Goal: Complete application form: Complete application form

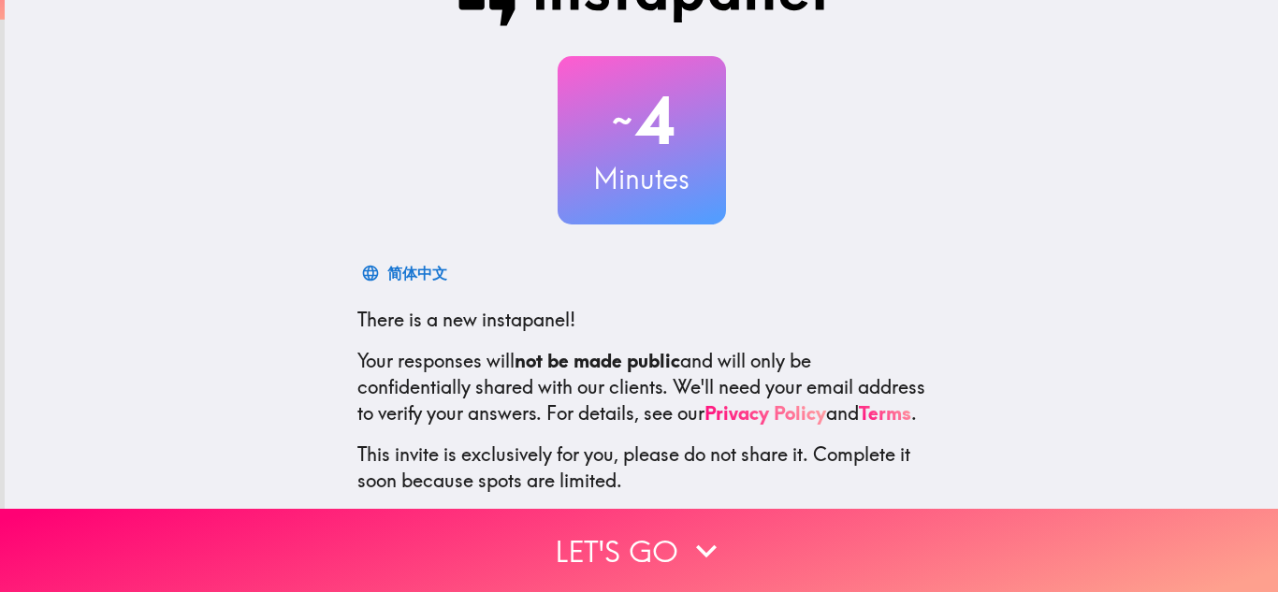
scroll to position [172, 0]
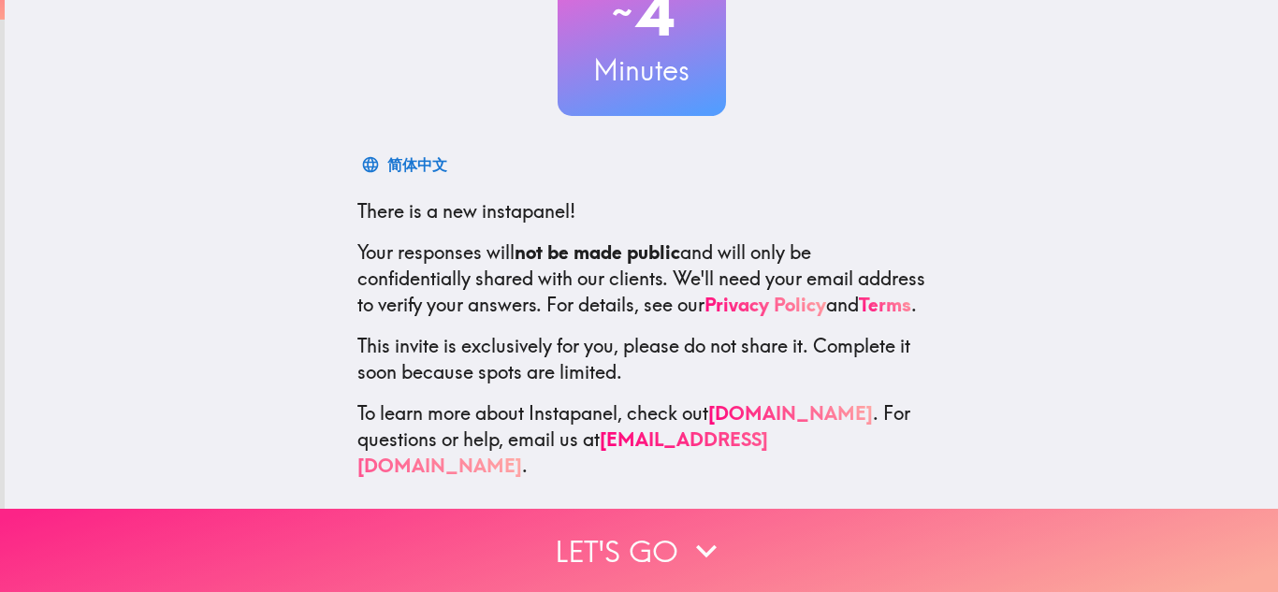
click at [699, 544] on icon "button" at bounding box center [706, 550] width 41 height 41
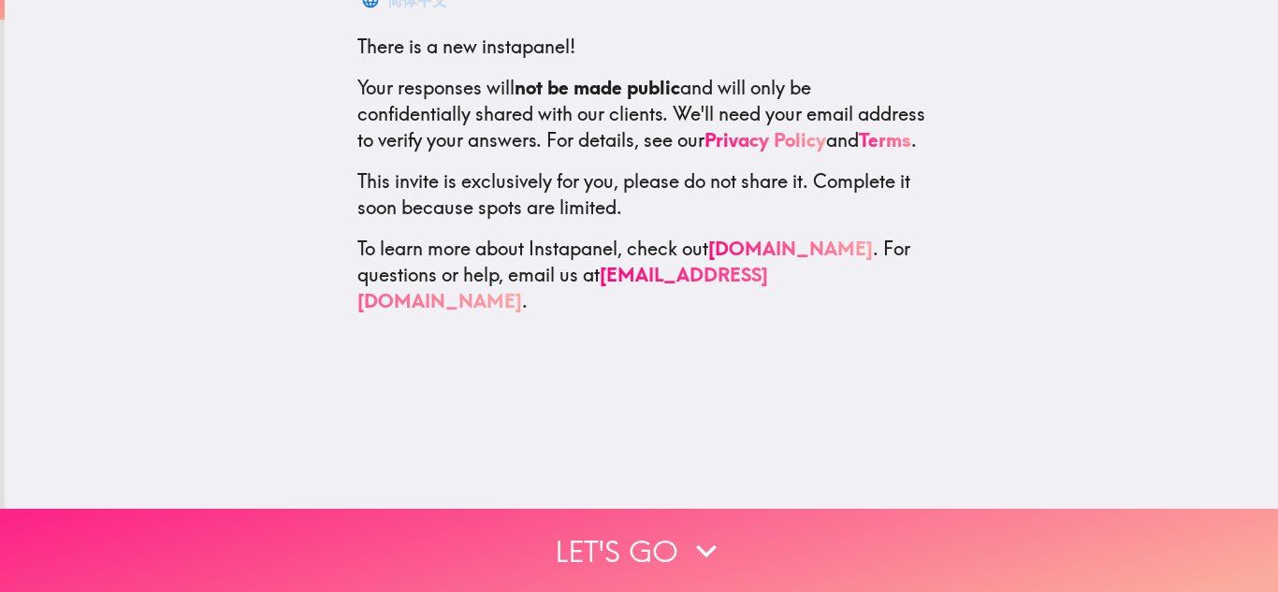
scroll to position [0, 0]
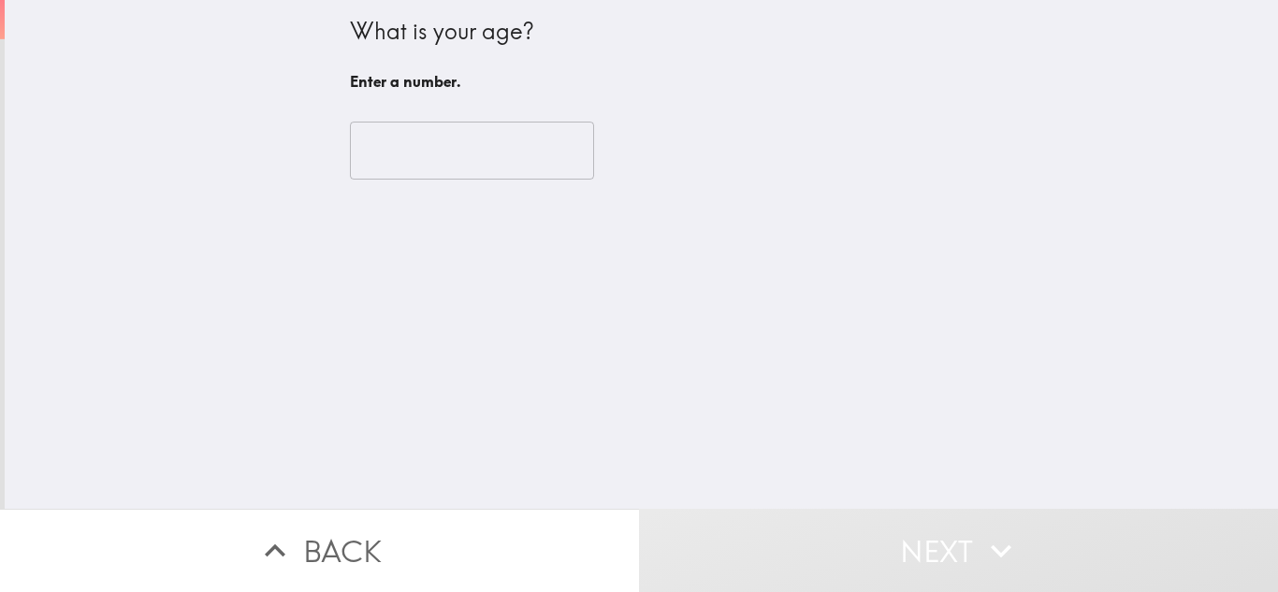
click at [475, 162] on input "number" at bounding box center [472, 151] width 244 height 58
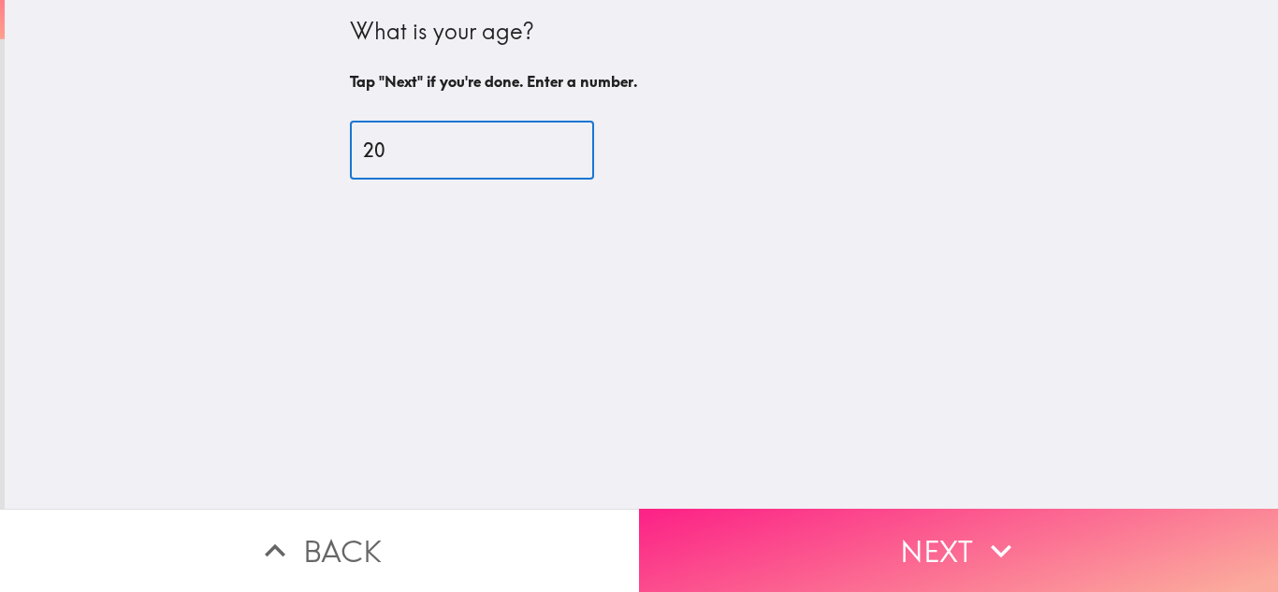
type input "20"
click at [793, 537] on button "Next" at bounding box center [958, 550] width 639 height 83
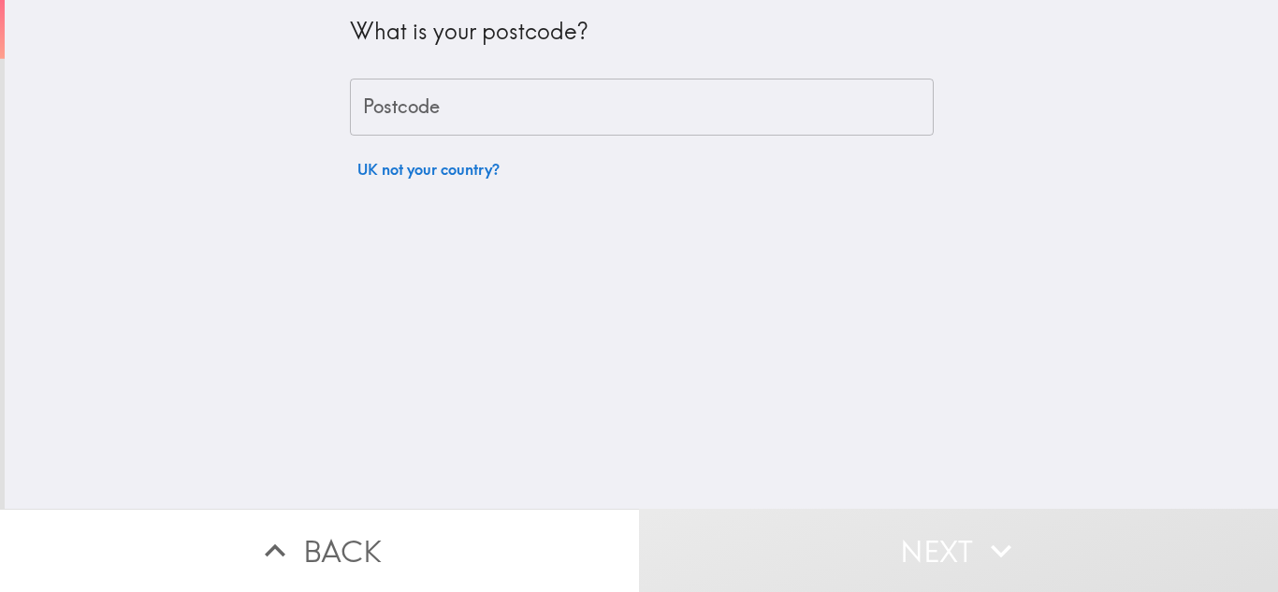
click at [530, 108] on input "Postcode" at bounding box center [642, 108] width 584 height 58
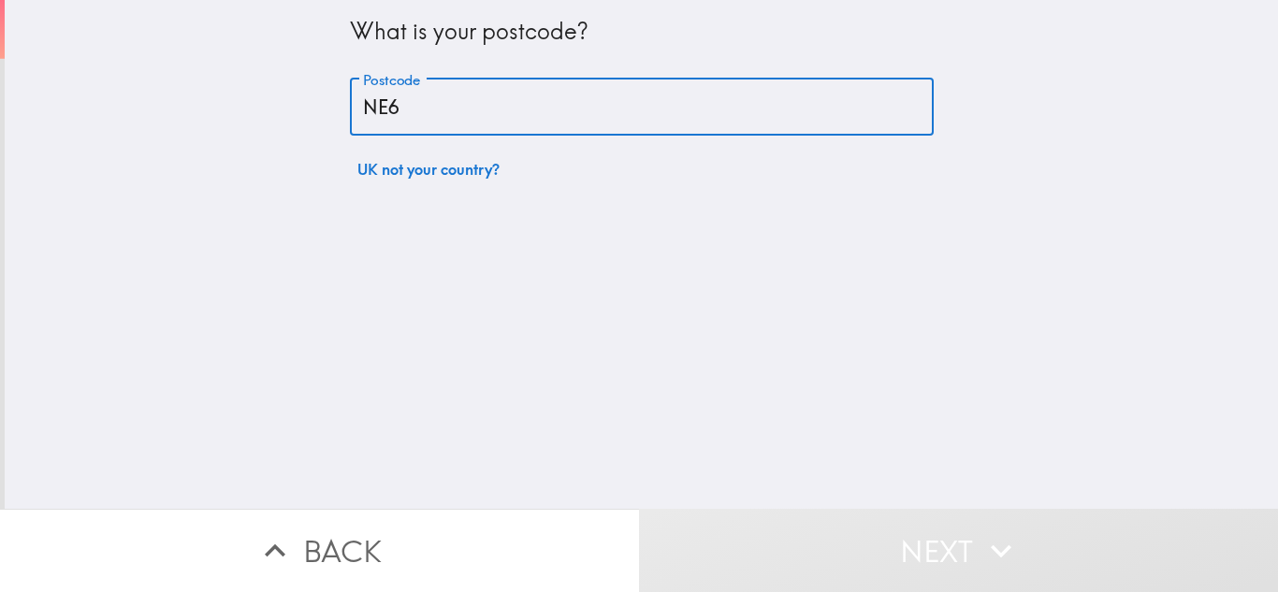
click at [498, 298] on div "What is your postcode? Postcode NE6 Postcode UK not your country?" at bounding box center [641, 254] width 1273 height 509
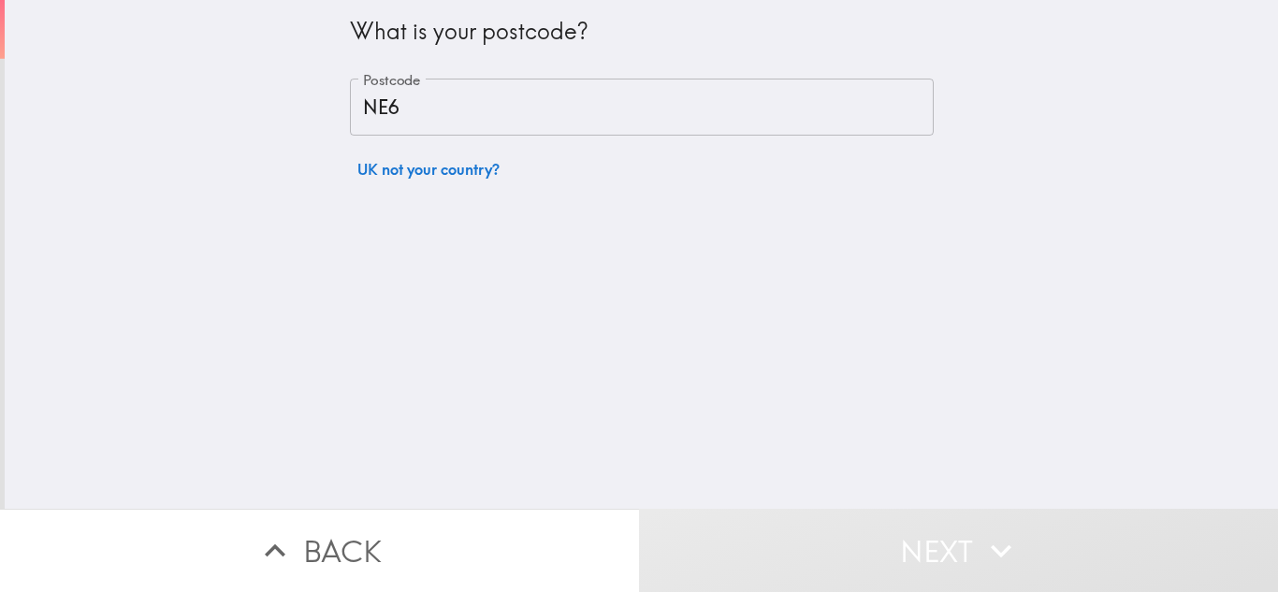
click at [491, 122] on input "NE6" at bounding box center [642, 108] width 584 height 58
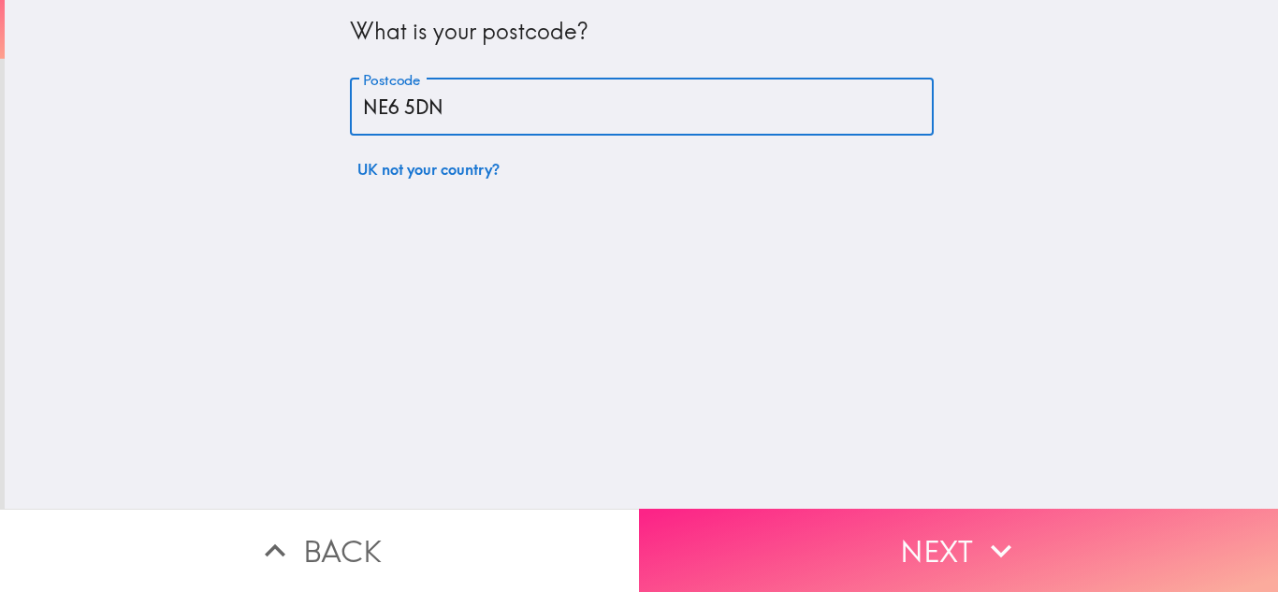
type input "NE6 5DN"
click at [837, 514] on button "Next" at bounding box center [958, 550] width 639 height 83
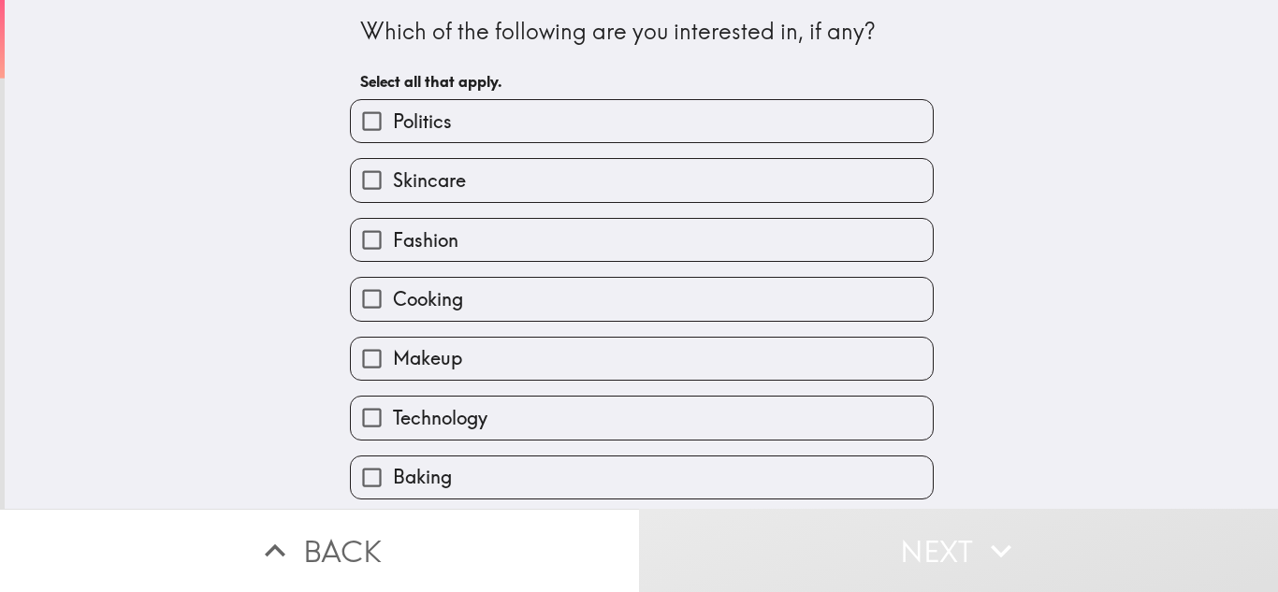
click at [656, 182] on label "Skincare" at bounding box center [642, 180] width 582 height 42
click at [393, 182] on input "Skincare" at bounding box center [372, 180] width 42 height 42
checkbox input "true"
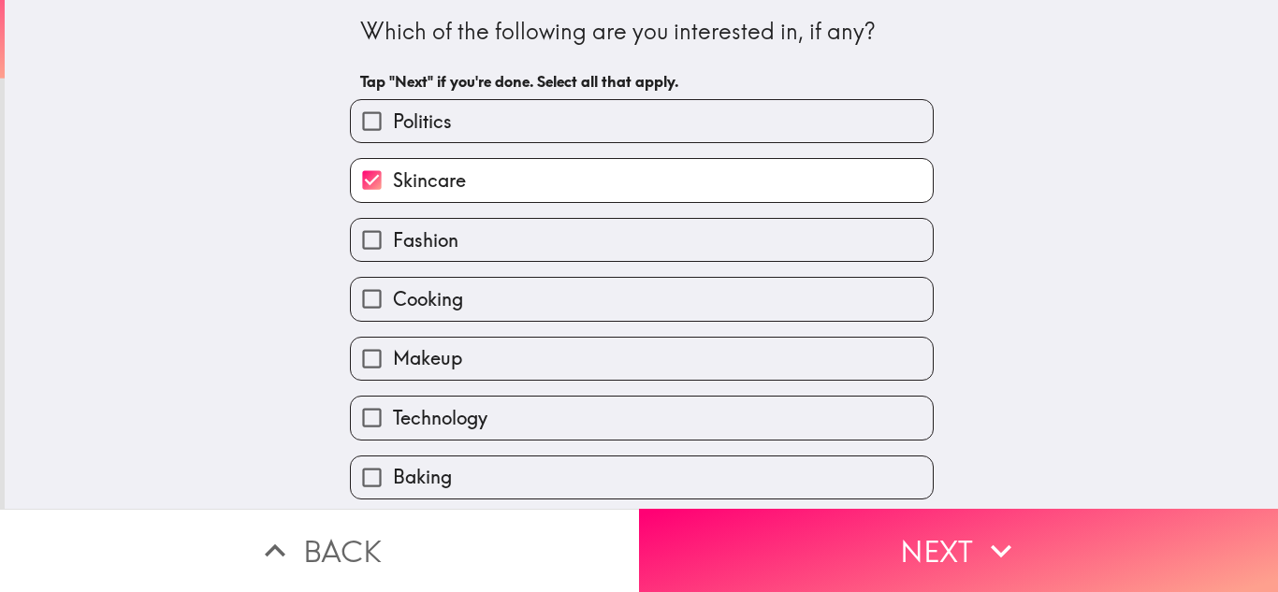
click at [648, 229] on label "Fashion" at bounding box center [642, 240] width 582 height 42
click at [393, 229] on input "Fashion" at bounding box center [372, 240] width 42 height 42
checkbox input "true"
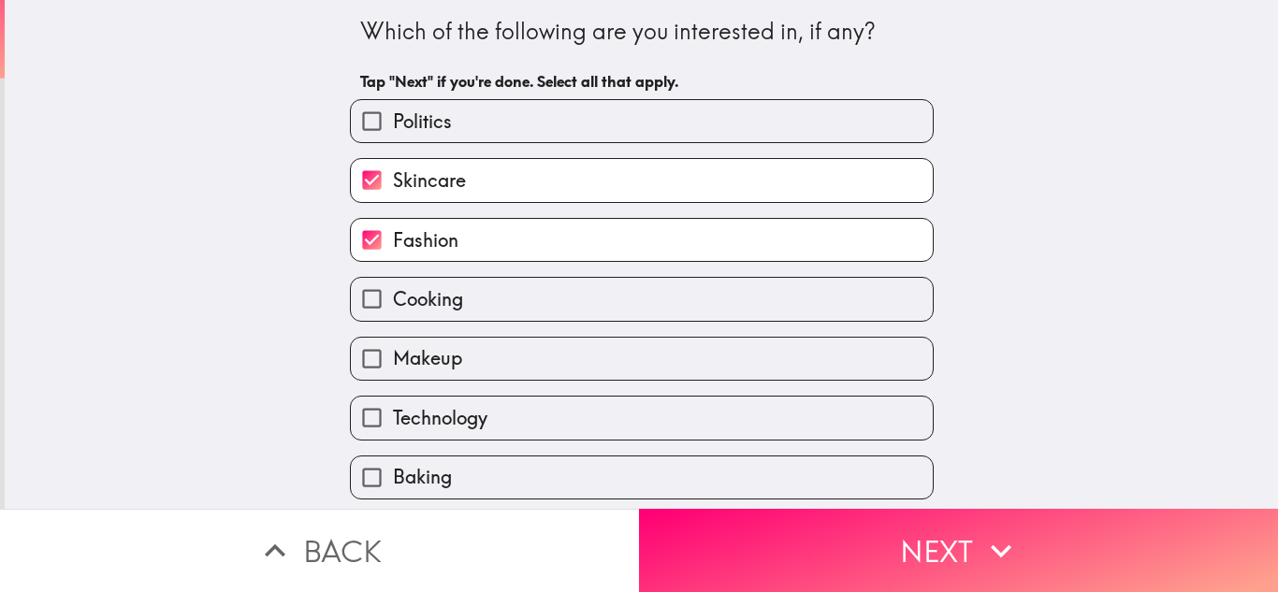
click at [648, 281] on label "Cooking" at bounding box center [642, 299] width 582 height 42
click at [393, 281] on input "Cooking" at bounding box center [372, 299] width 42 height 42
checkbox input "true"
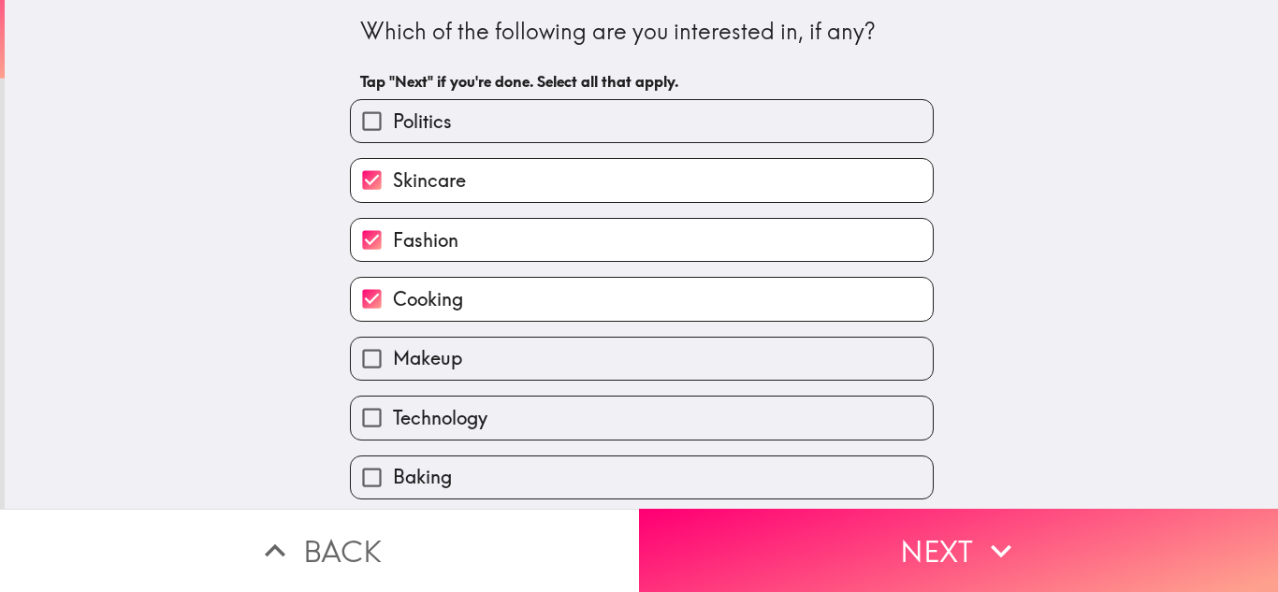
click at [646, 334] on div "Makeup" at bounding box center [634, 351] width 599 height 59
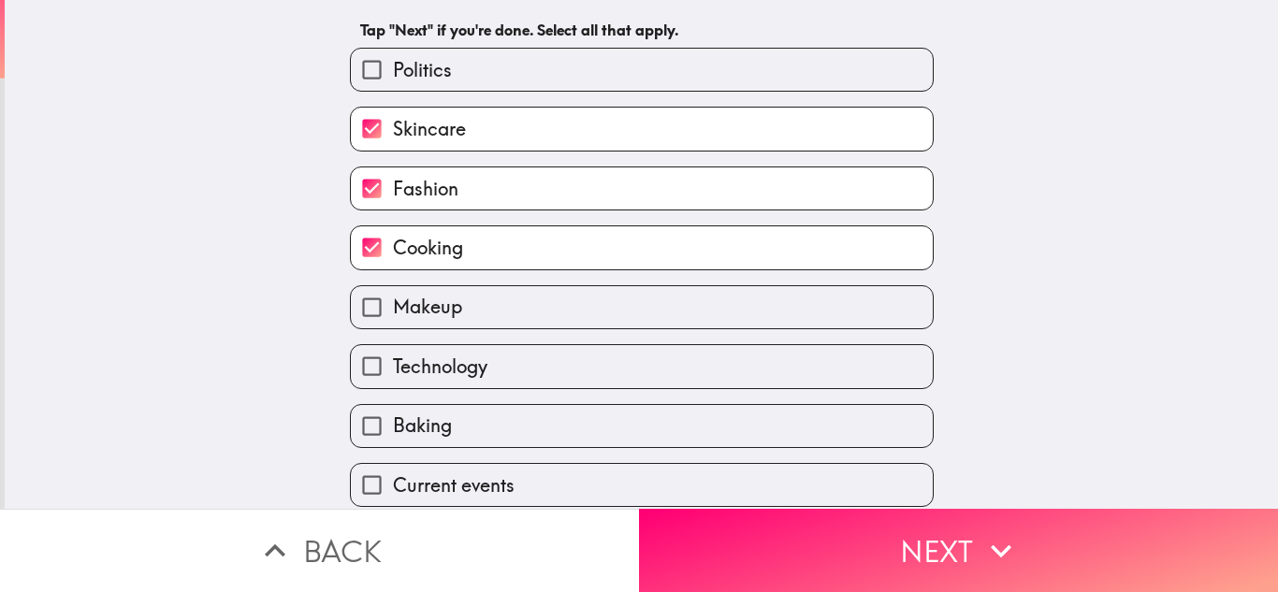
scroll to position [52, 0]
click at [634, 319] on label "Makeup" at bounding box center [642, 306] width 582 height 42
click at [393, 319] on input "Makeup" at bounding box center [372, 306] width 42 height 42
checkbox input "true"
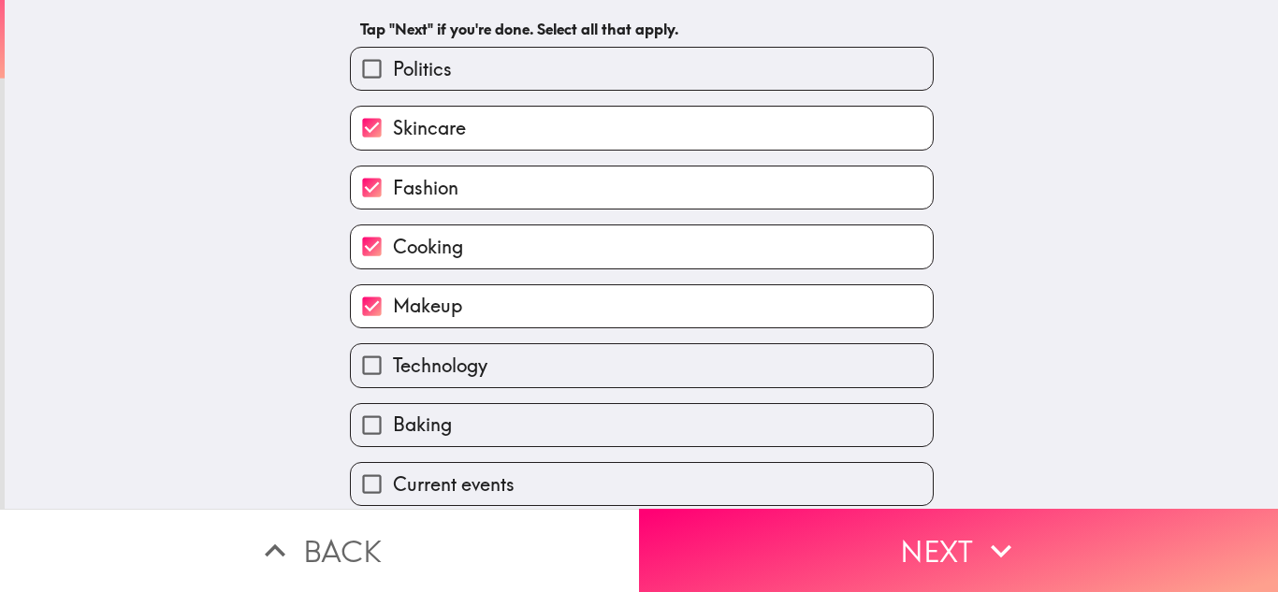
scroll to position [109, 0]
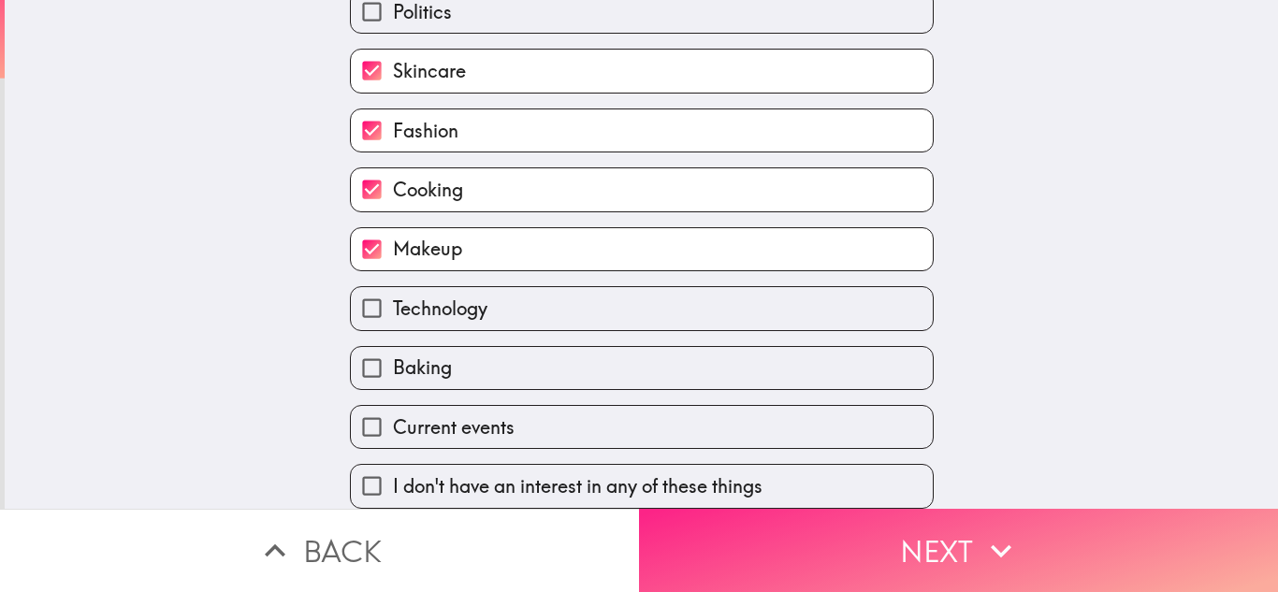
click at [814, 552] on button "Next" at bounding box center [958, 550] width 639 height 83
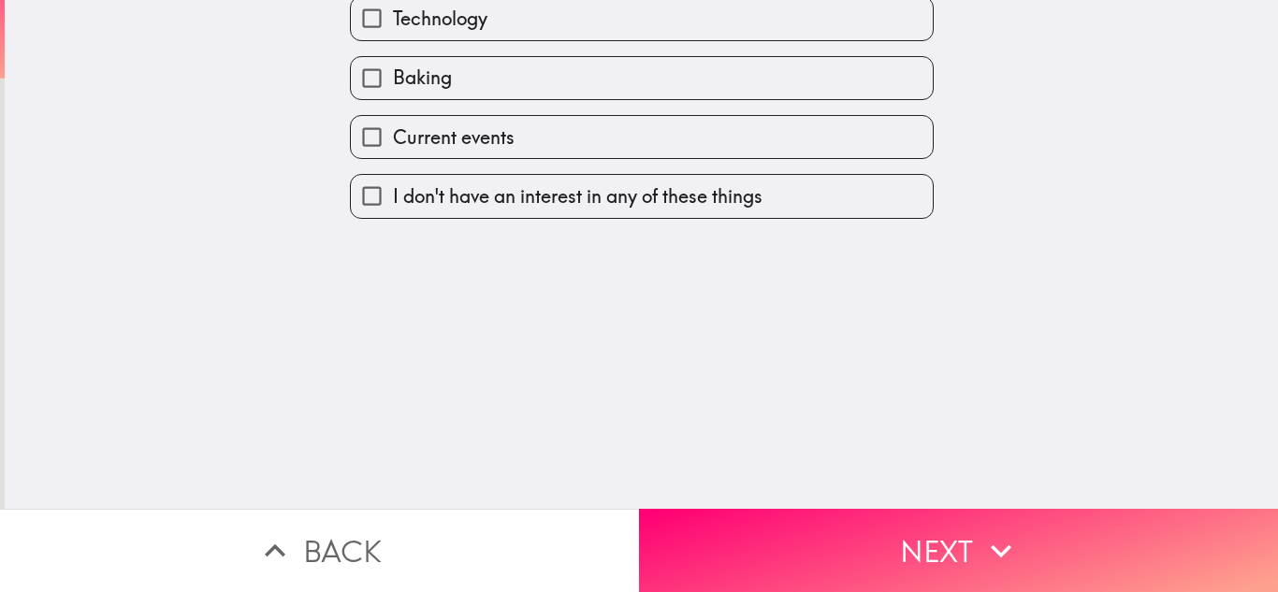
scroll to position [0, 0]
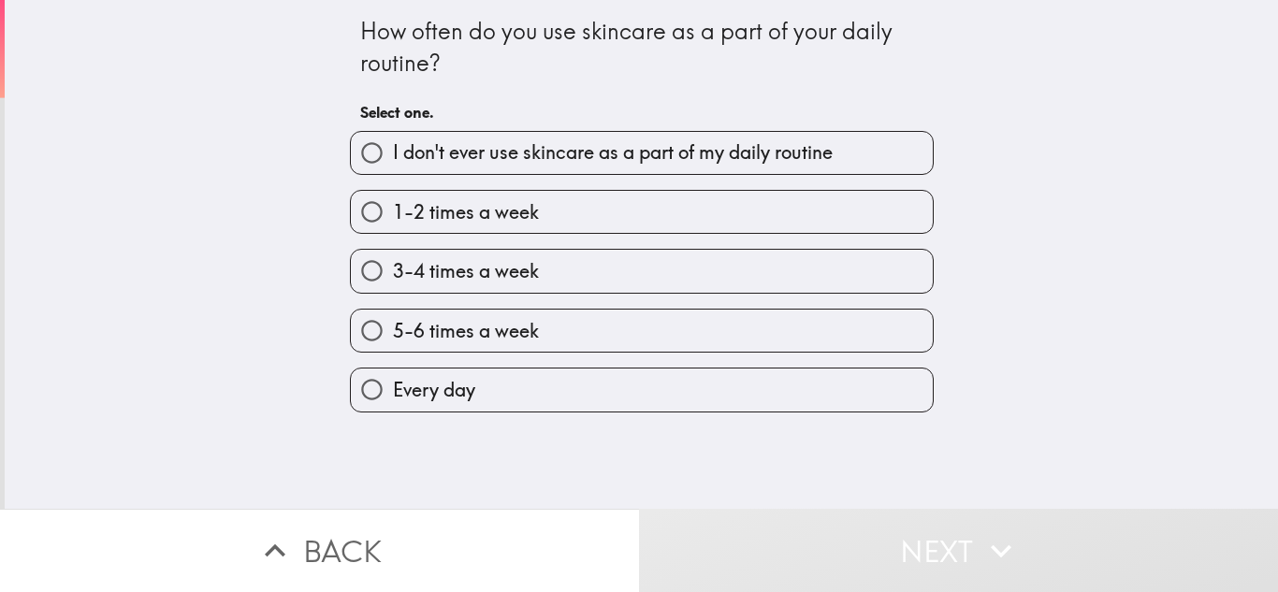
click at [589, 374] on label "Every day" at bounding box center [642, 390] width 582 height 42
click at [393, 374] on input "Every day" at bounding box center [372, 390] width 42 height 42
radio input "true"
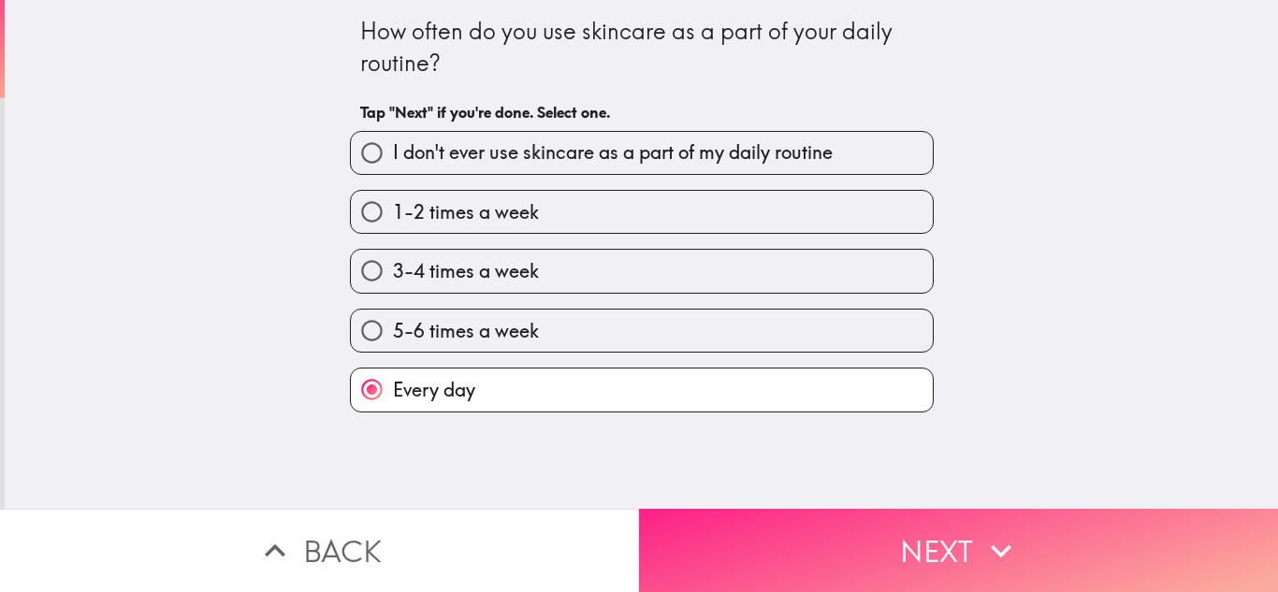
click at [742, 536] on button "Next" at bounding box center [958, 550] width 639 height 83
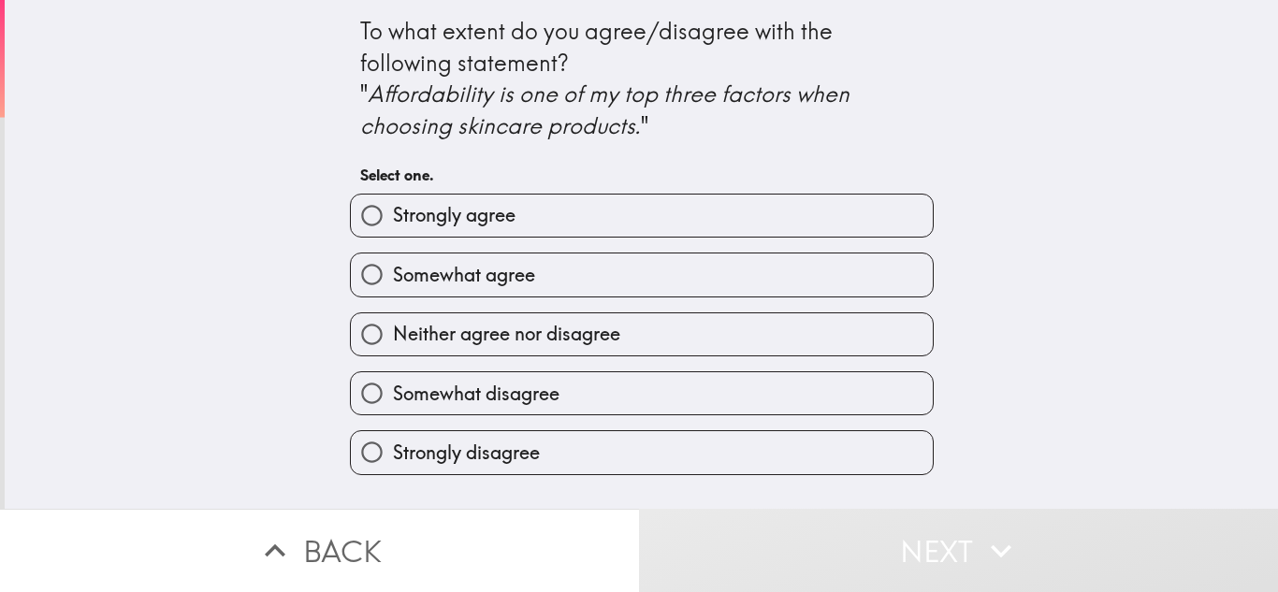
click at [573, 222] on label "Strongly agree" at bounding box center [642, 216] width 582 height 42
click at [393, 222] on input "Strongly agree" at bounding box center [372, 216] width 42 height 42
radio input "true"
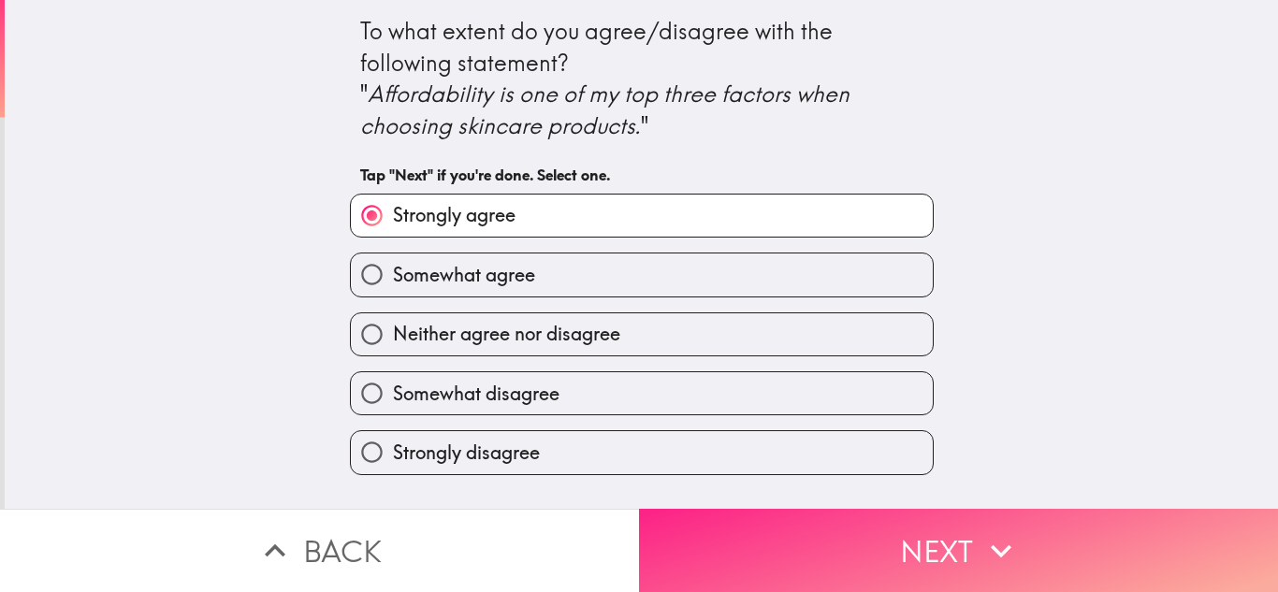
click at [776, 559] on button "Next" at bounding box center [958, 550] width 639 height 83
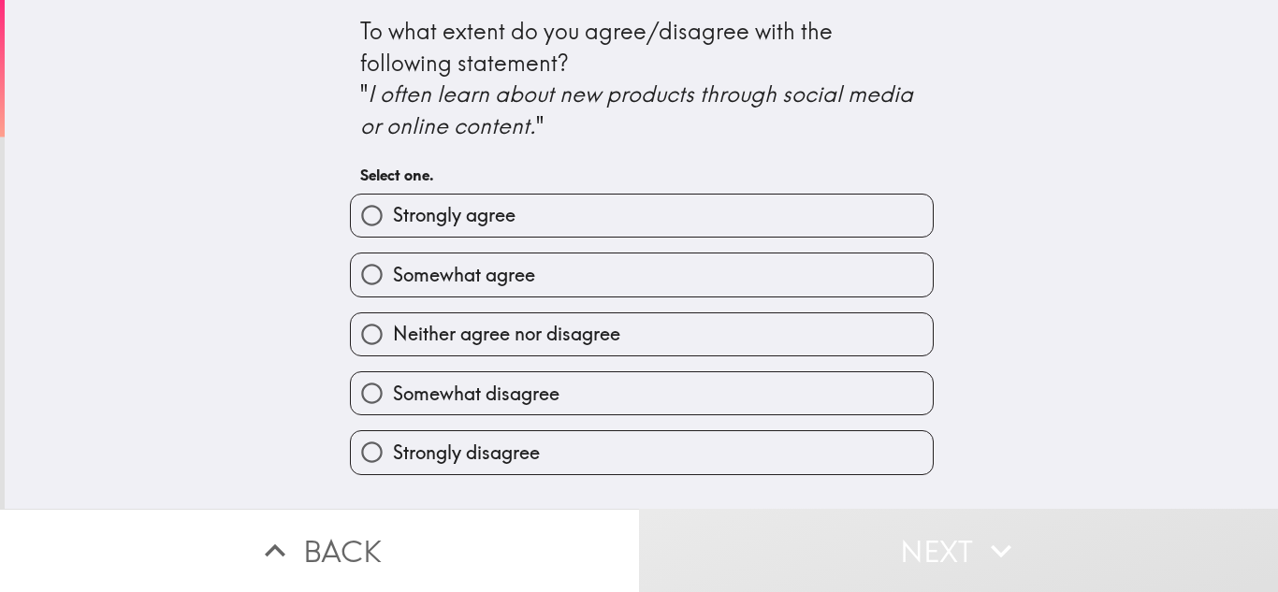
click at [598, 225] on label "Strongly agree" at bounding box center [642, 216] width 582 height 42
click at [393, 225] on input "Strongly agree" at bounding box center [372, 216] width 42 height 42
radio input "true"
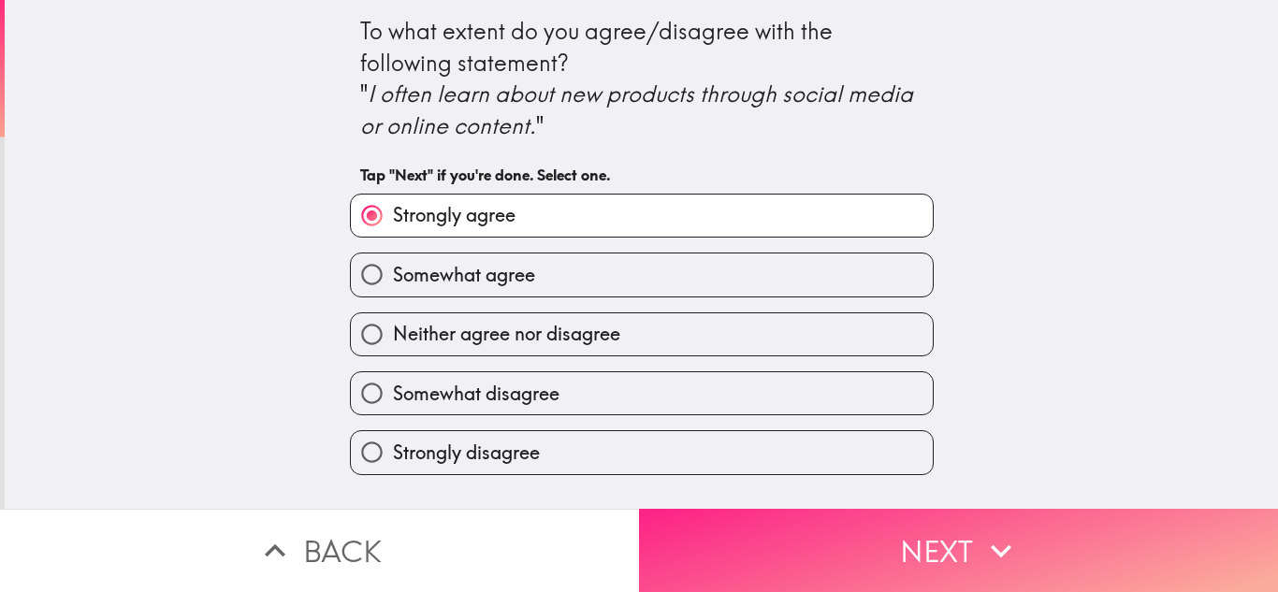
click at [742, 530] on button "Next" at bounding box center [958, 550] width 639 height 83
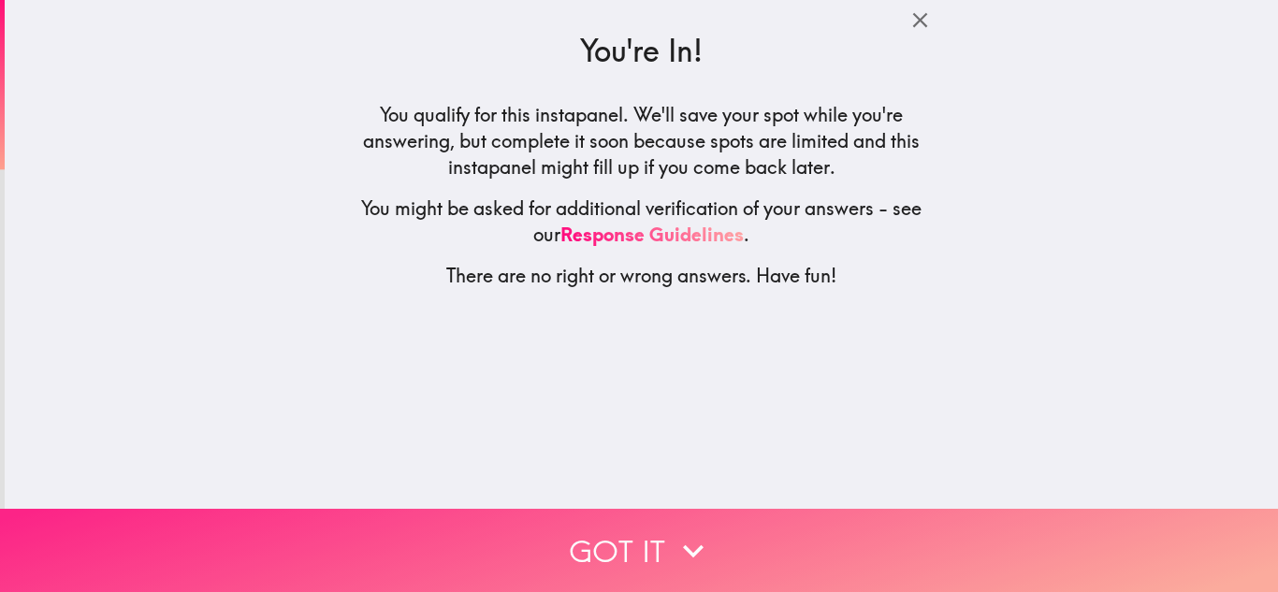
click at [673, 531] on icon "button" at bounding box center [693, 550] width 41 height 41
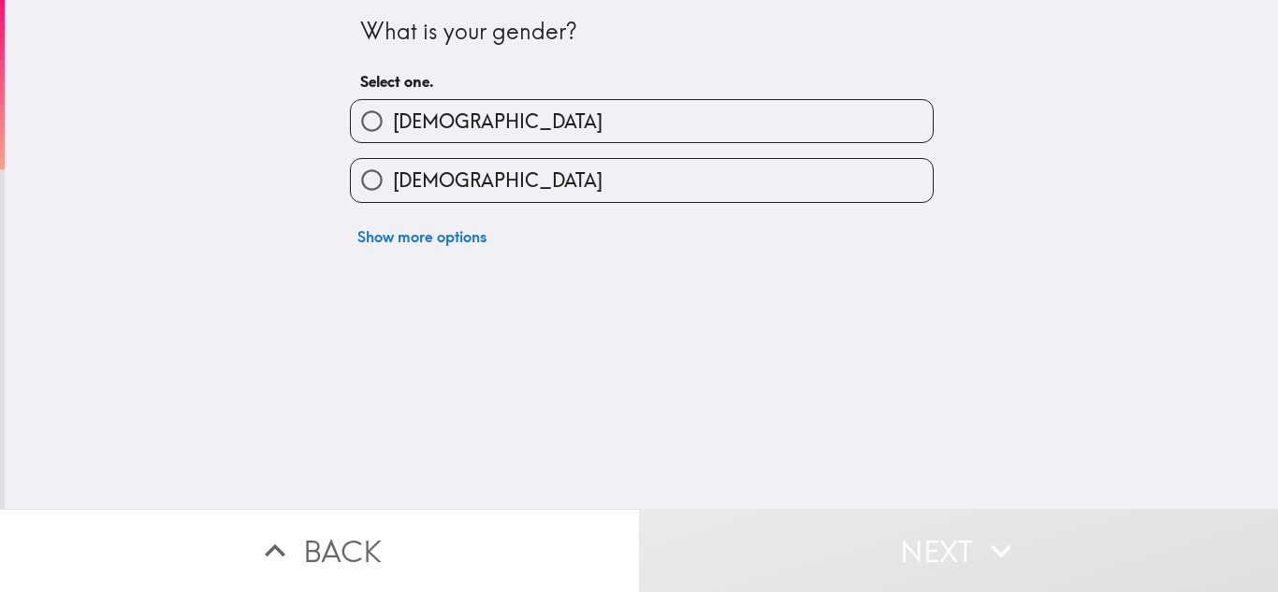
click at [544, 179] on label "[DEMOGRAPHIC_DATA]" at bounding box center [642, 180] width 582 height 42
click at [393, 179] on input "[DEMOGRAPHIC_DATA]" at bounding box center [372, 180] width 42 height 42
radio input "true"
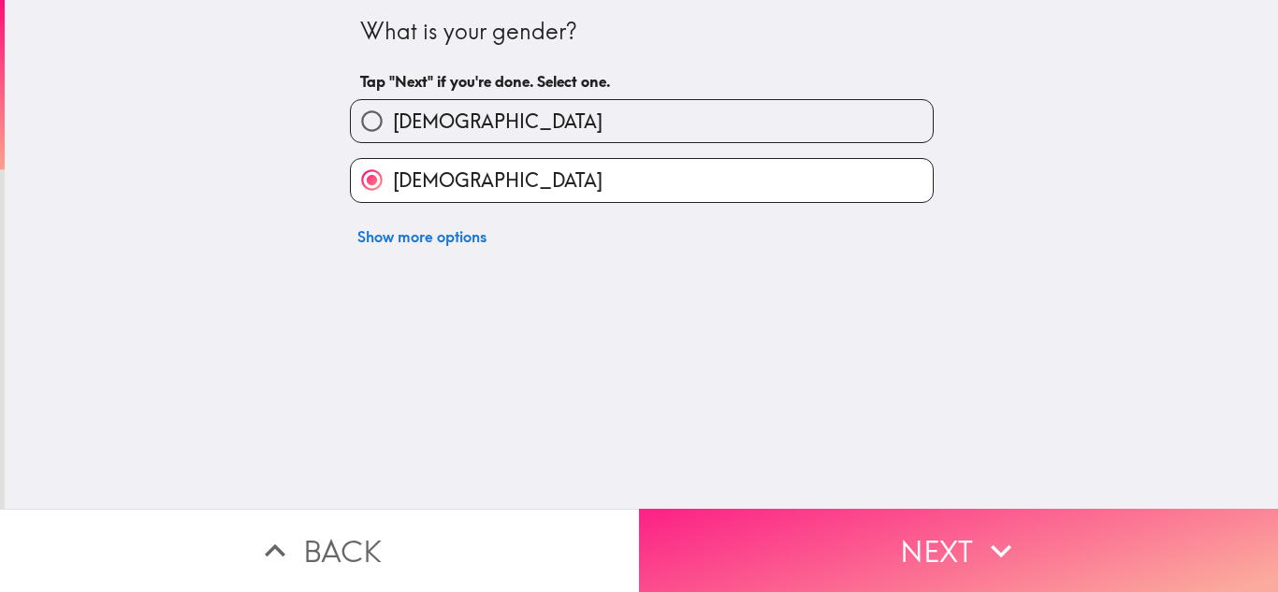
click at [793, 532] on button "Next" at bounding box center [958, 550] width 639 height 83
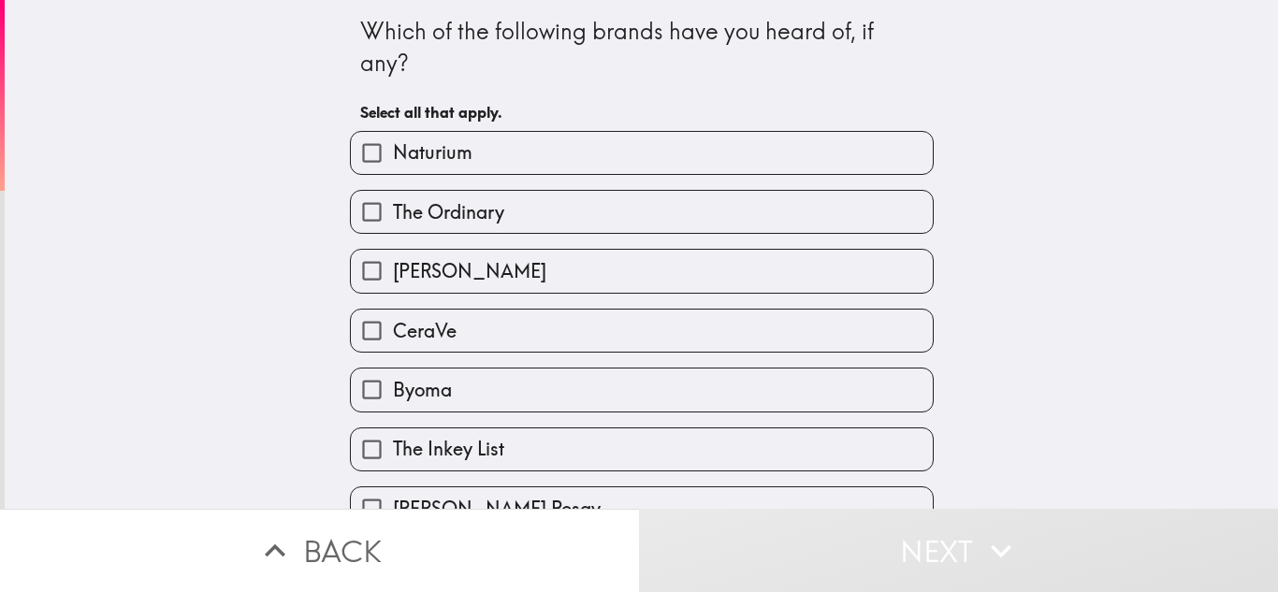
click at [552, 210] on label "The Ordinary" at bounding box center [642, 212] width 582 height 42
click at [393, 210] on input "The Ordinary" at bounding box center [372, 212] width 42 height 42
checkbox input "true"
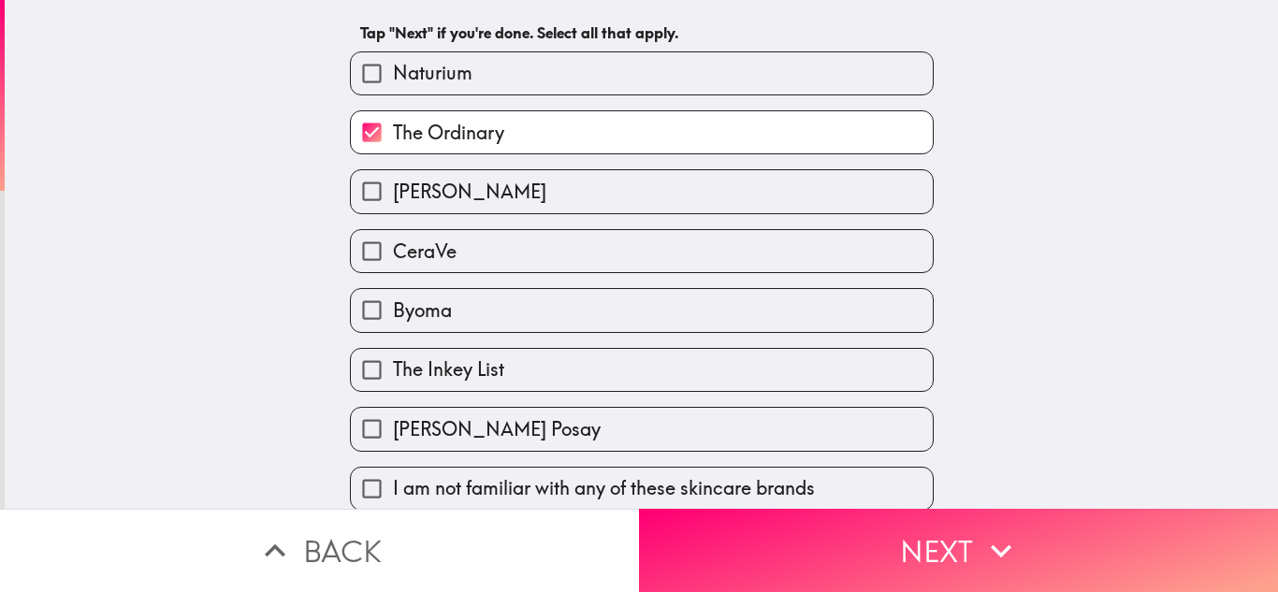
scroll to position [81, 0]
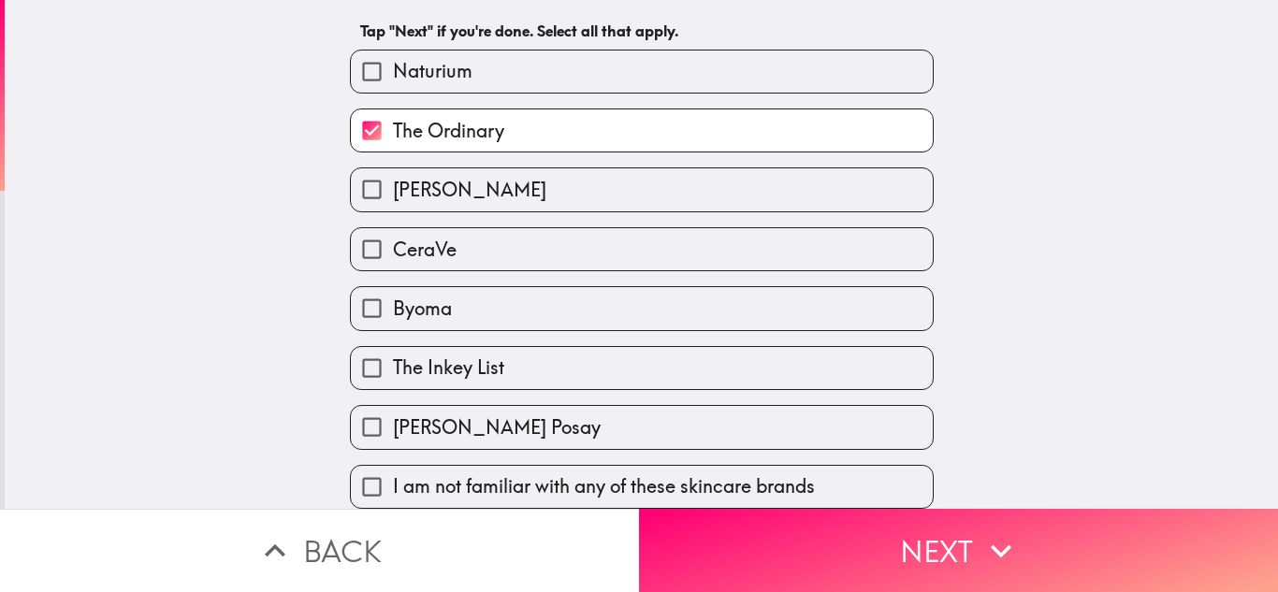
click at [550, 243] on label "CeraVe" at bounding box center [642, 249] width 582 height 42
click at [393, 243] on input "CeraVe" at bounding box center [372, 249] width 42 height 42
checkbox input "true"
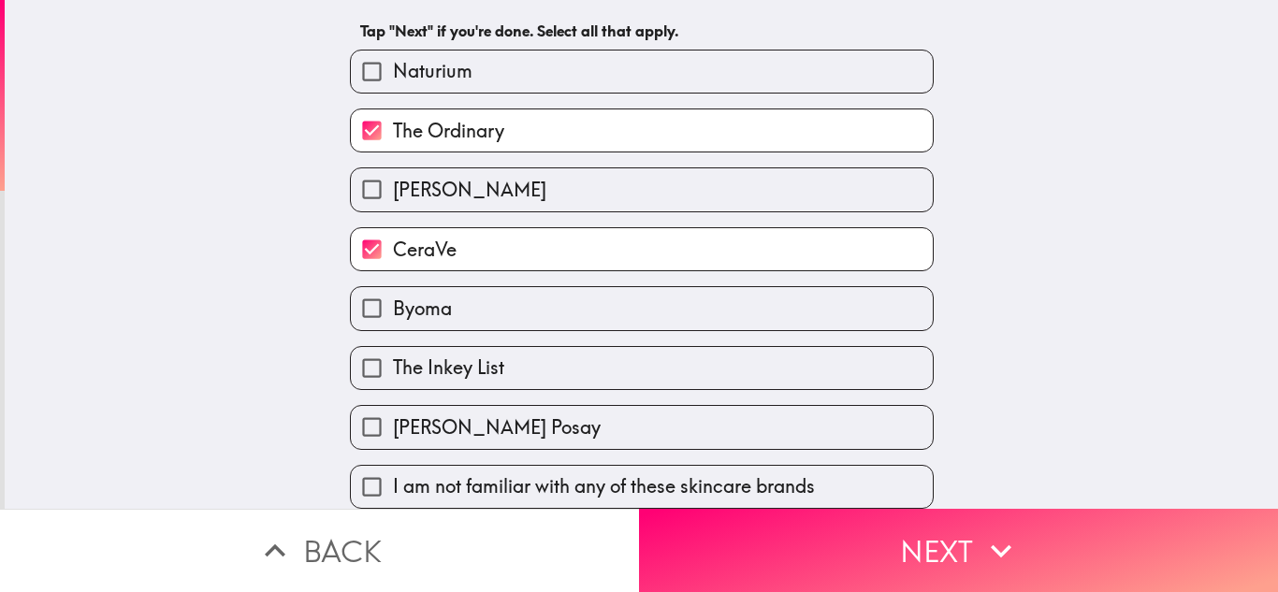
click at [548, 306] on label "Byoma" at bounding box center [642, 308] width 582 height 42
click at [393, 306] on input "Byoma" at bounding box center [372, 308] width 42 height 42
checkbox input "true"
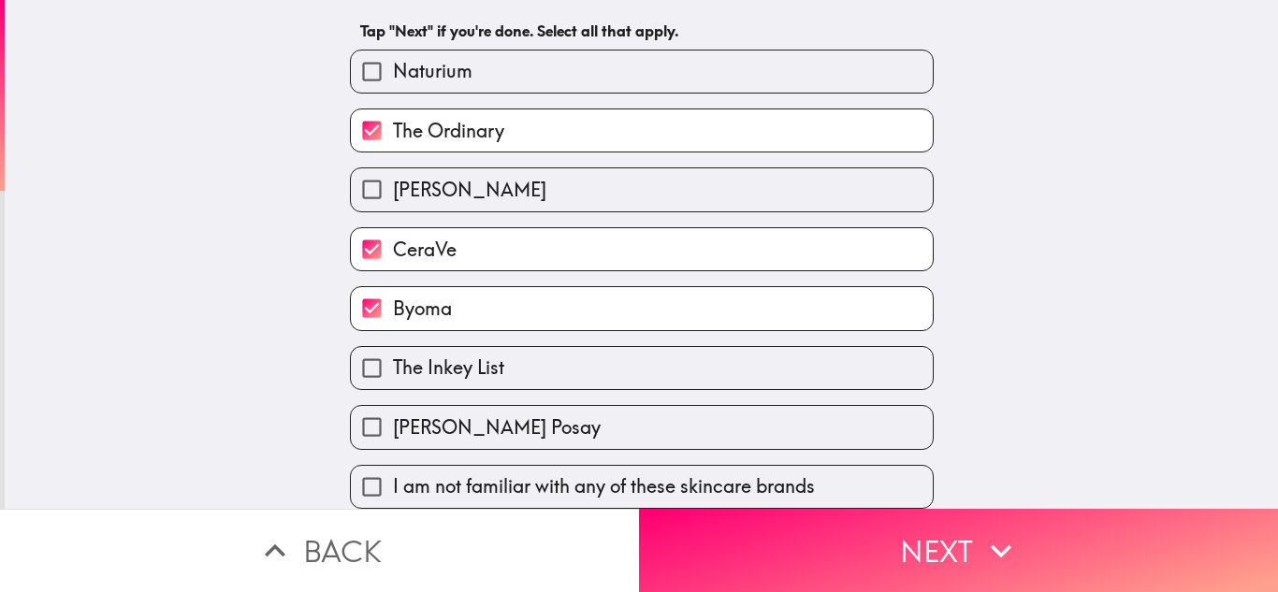
click at [548, 377] on label "The Inkey List" at bounding box center [642, 368] width 582 height 42
click at [393, 377] on input "The Inkey List" at bounding box center [372, 368] width 42 height 42
checkbox input "true"
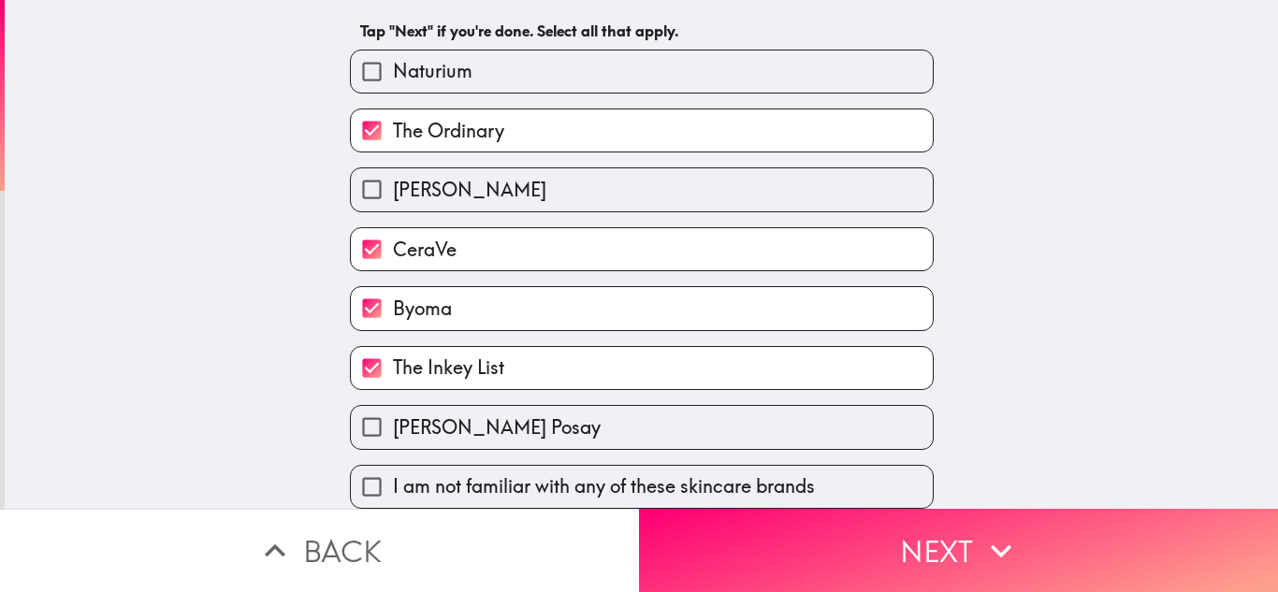
click at [547, 417] on label "[PERSON_NAME] Posay" at bounding box center [642, 427] width 582 height 42
click at [393, 417] on input "[PERSON_NAME] Posay" at bounding box center [372, 427] width 42 height 42
checkbox input "true"
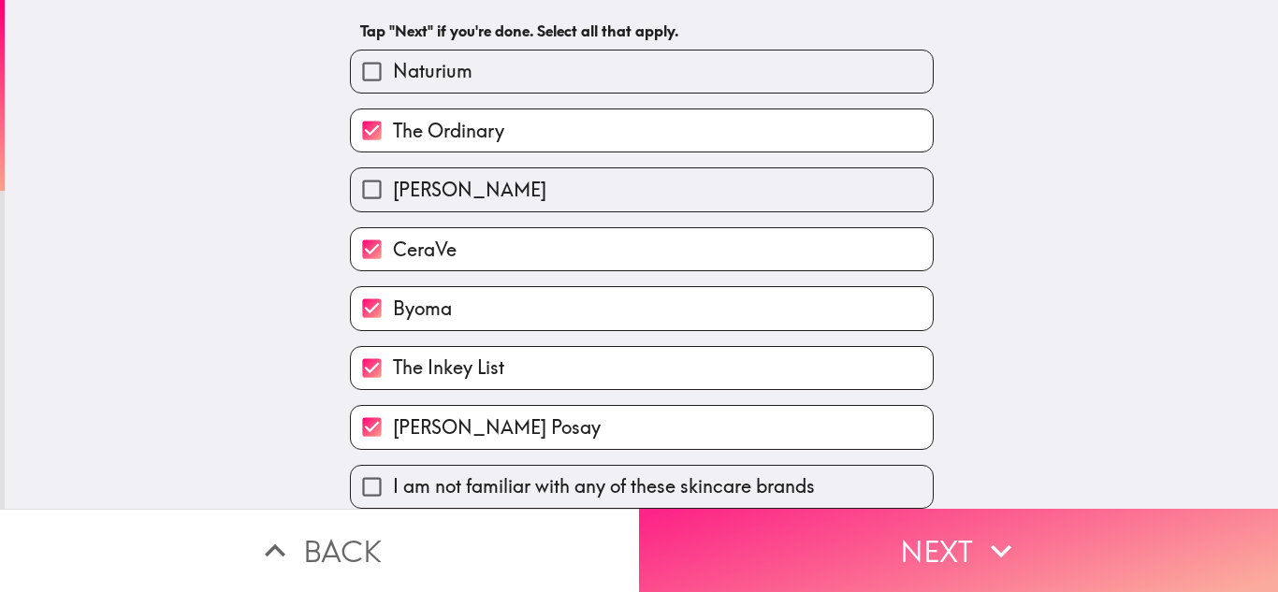
click at [717, 567] on button "Next" at bounding box center [958, 550] width 639 height 83
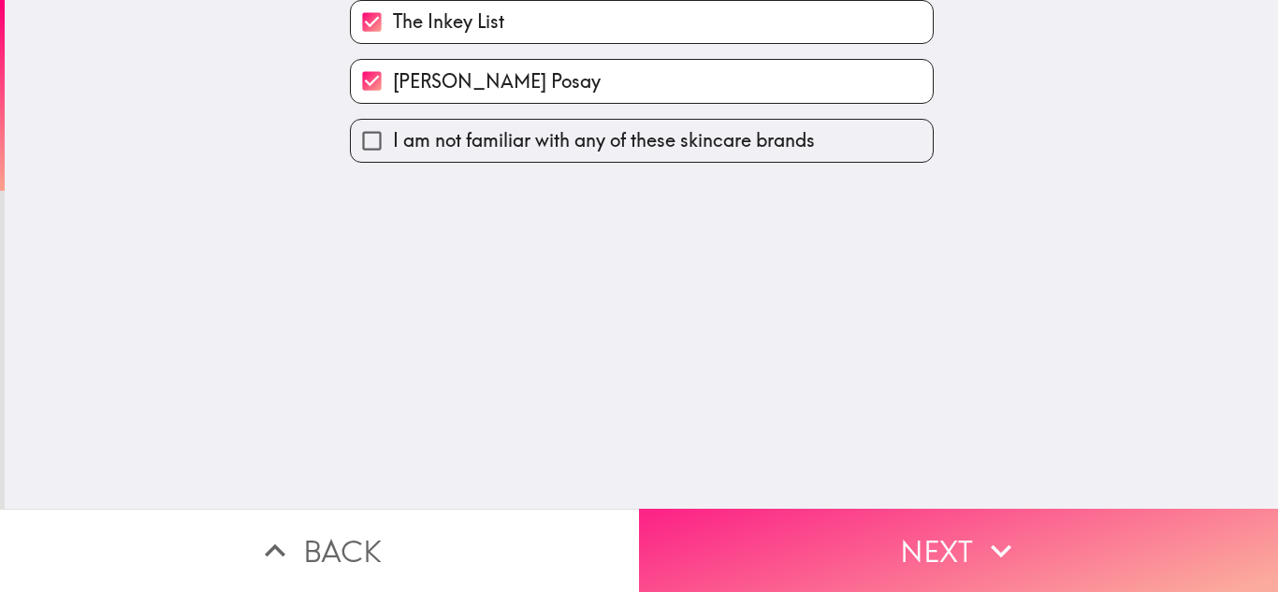
scroll to position [0, 0]
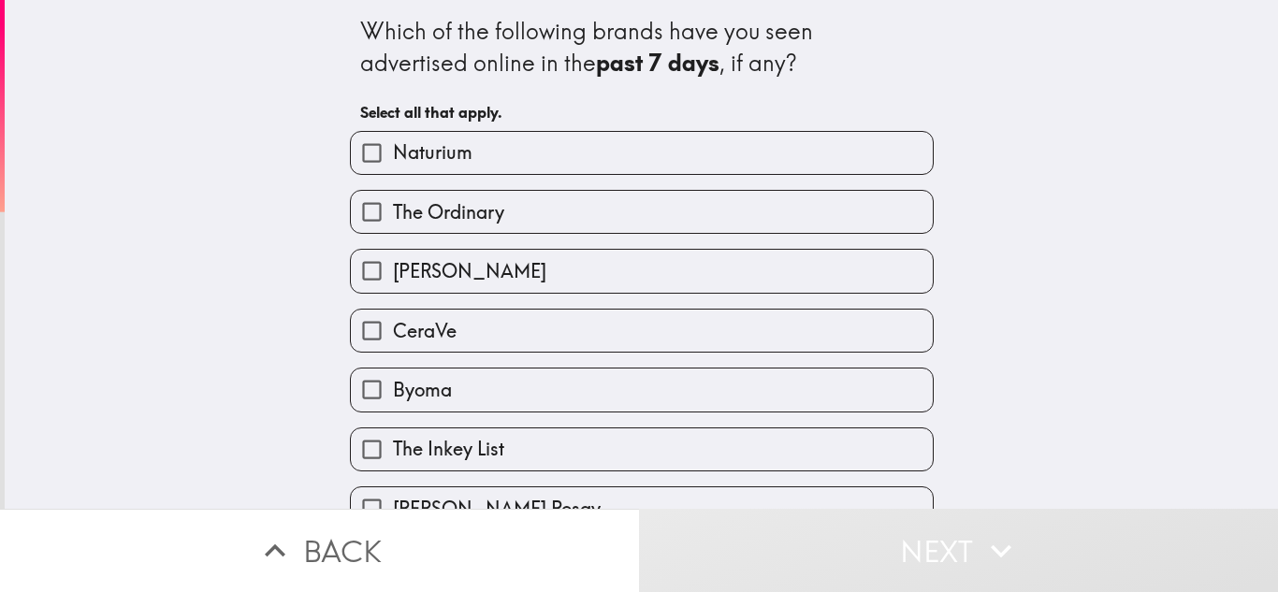
click at [541, 200] on label "The Ordinary" at bounding box center [642, 212] width 582 height 42
click at [393, 200] on input "The Ordinary" at bounding box center [372, 212] width 42 height 42
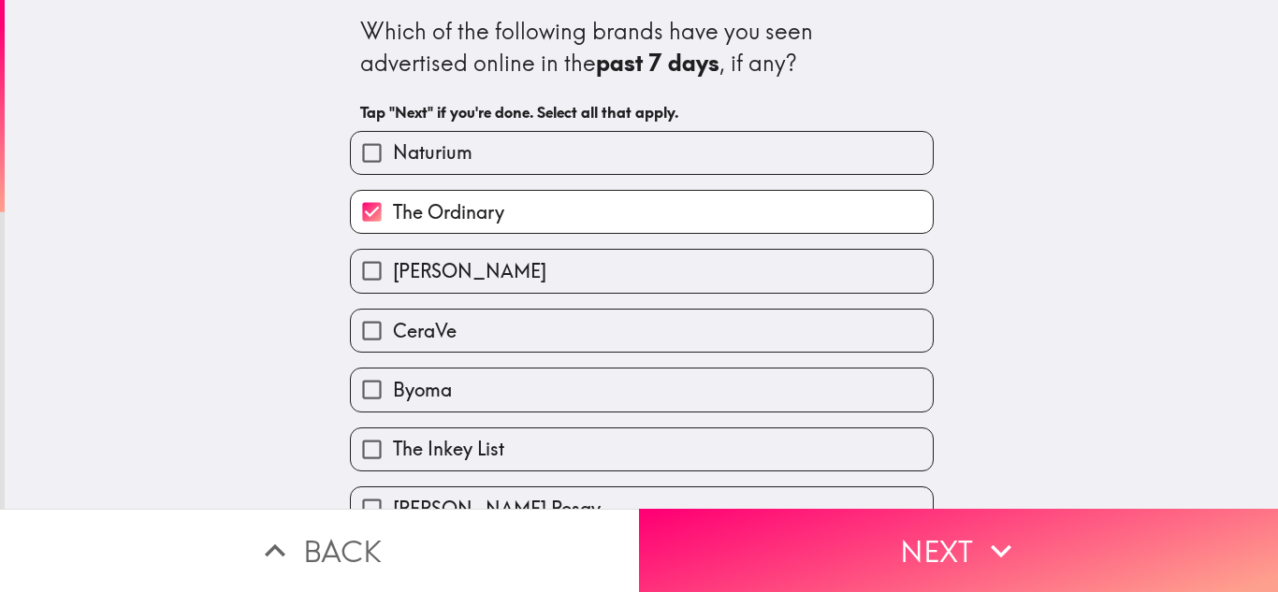
click at [541, 200] on label "The Ordinary" at bounding box center [642, 212] width 582 height 42
click at [393, 200] on input "The Ordinary" at bounding box center [372, 212] width 42 height 42
checkbox input "false"
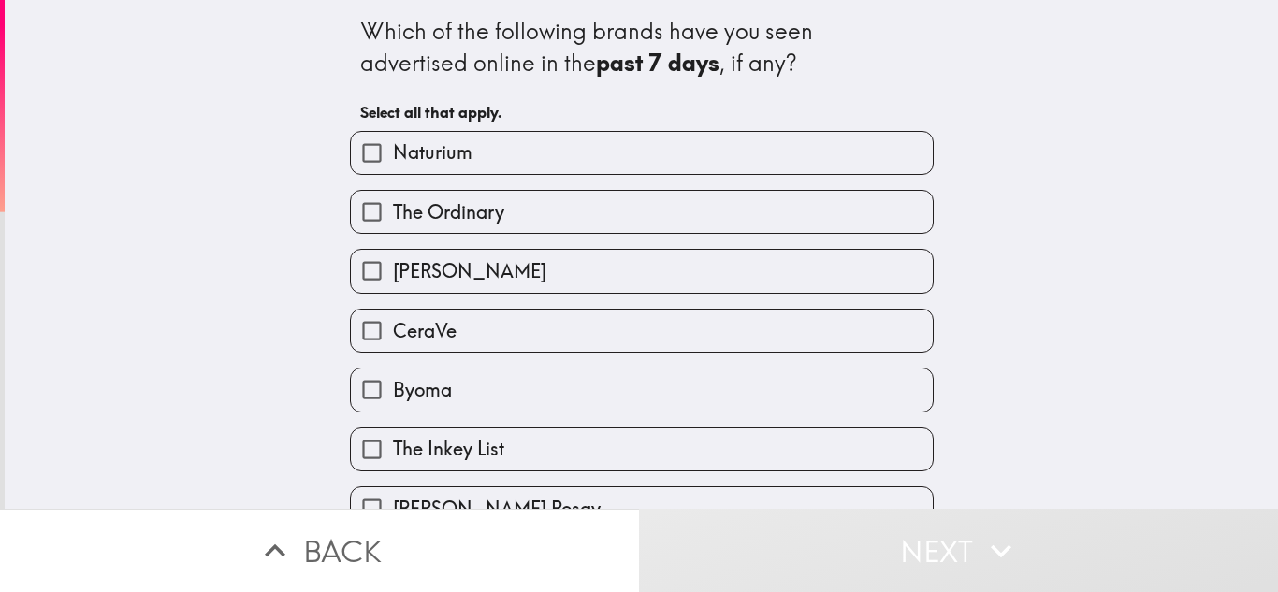
scroll to position [92, 0]
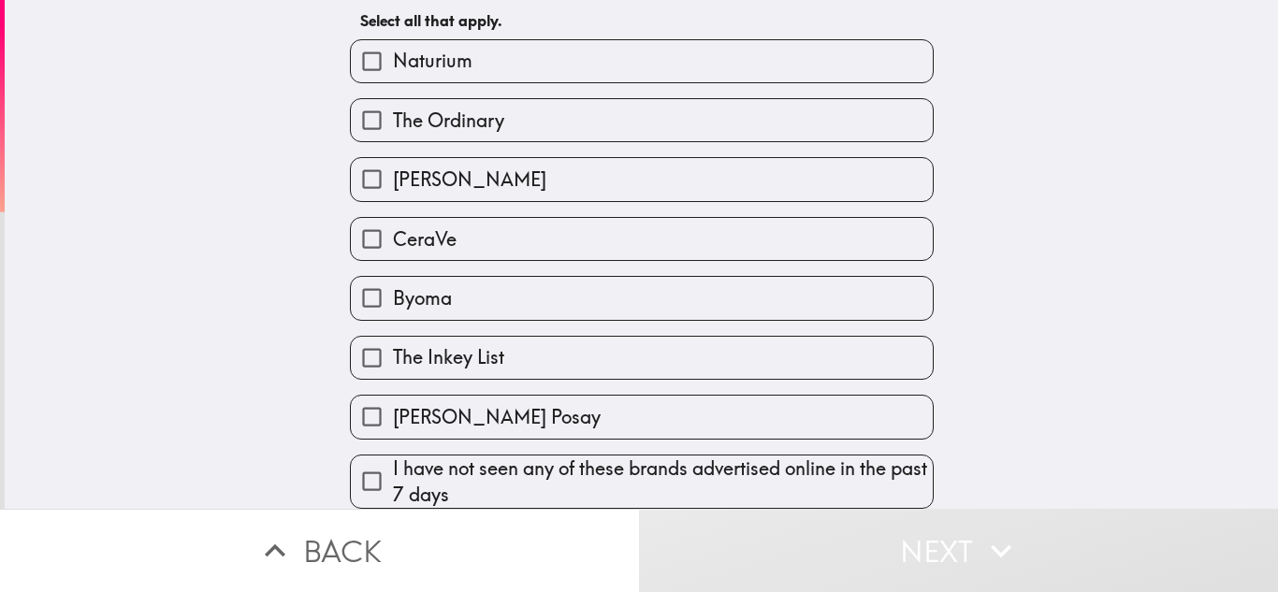
click at [587, 470] on span "I have not seen any of these brands advertised online in the past 7 days" at bounding box center [663, 482] width 540 height 52
click at [393, 470] on input "I have not seen any of these brands advertised online in the past 7 days" at bounding box center [372, 481] width 42 height 42
checkbox input "true"
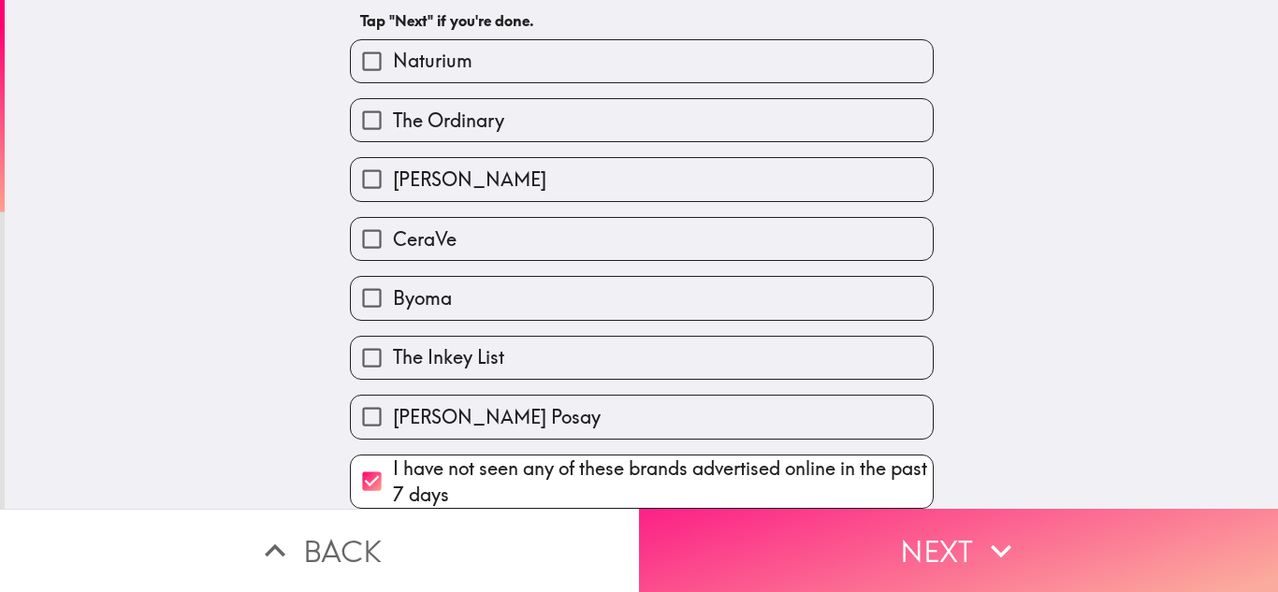
click at [742, 571] on button "Next" at bounding box center [958, 550] width 639 height 83
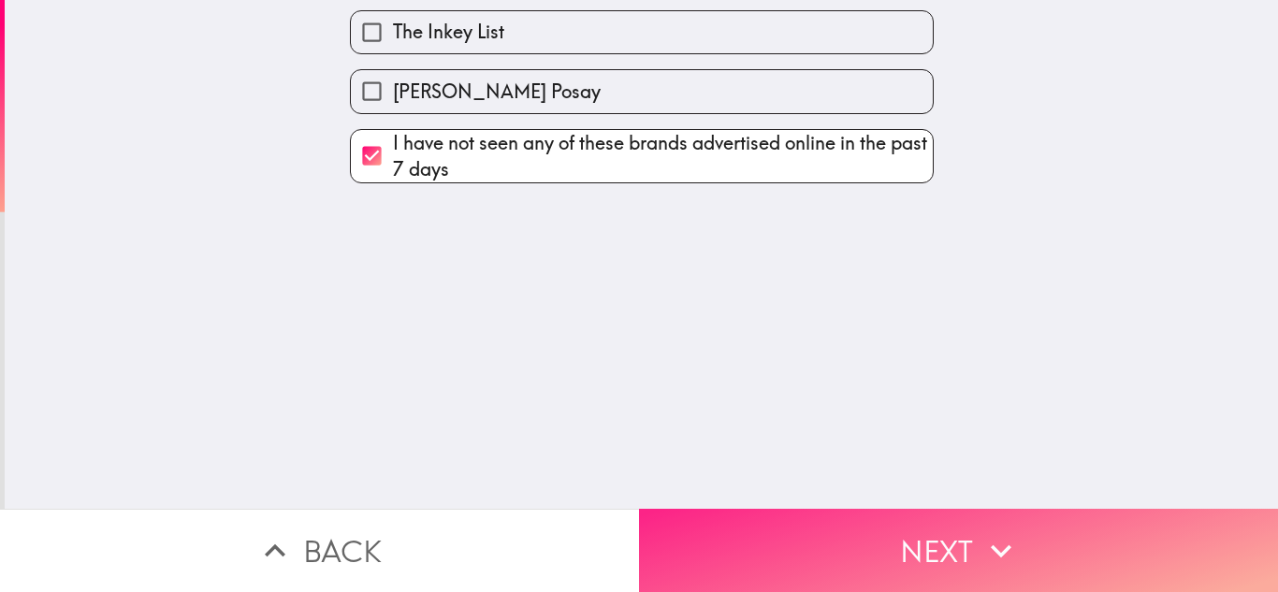
scroll to position [0, 0]
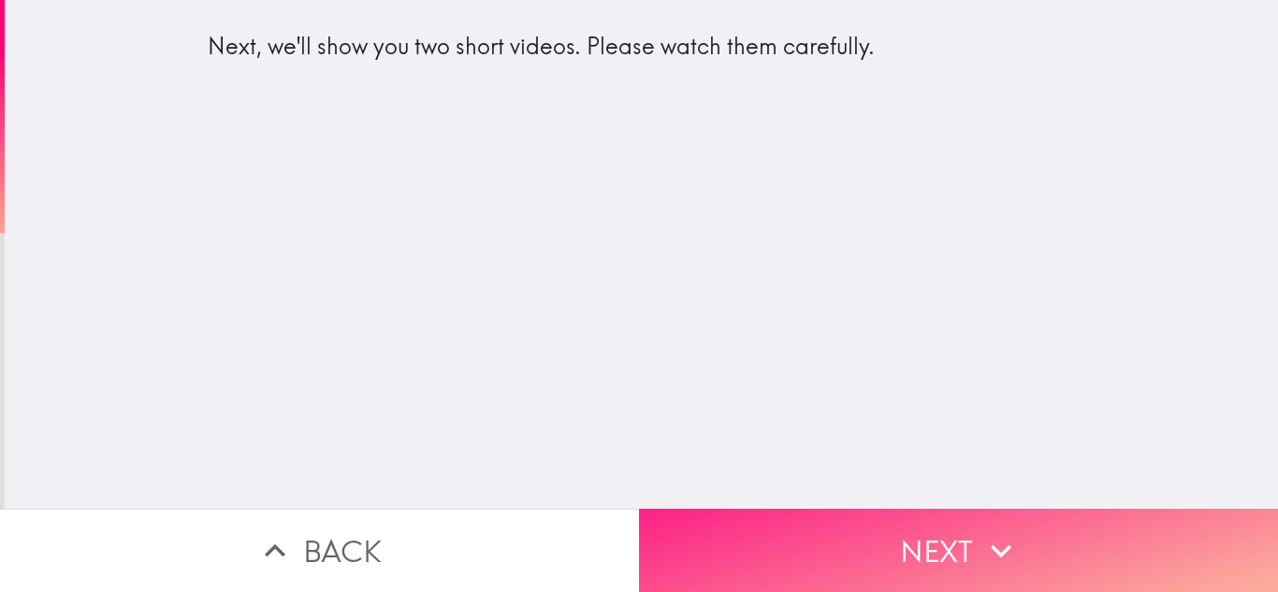
click at [761, 517] on button "Next" at bounding box center [958, 550] width 639 height 83
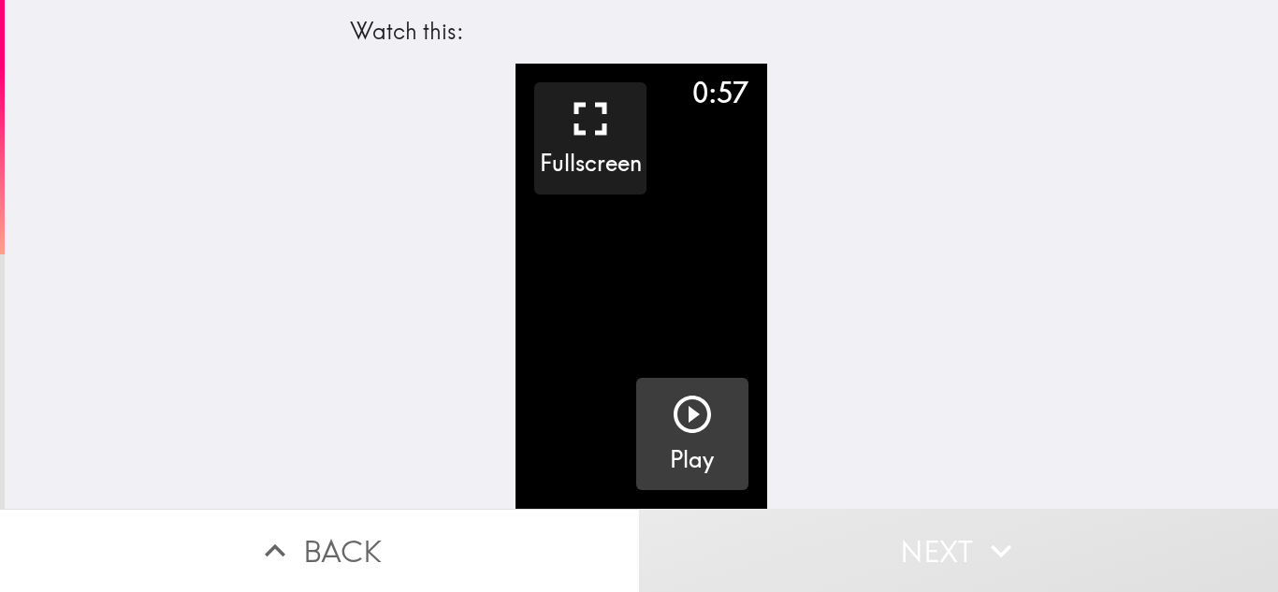
click at [702, 439] on div "button" at bounding box center [692, 418] width 45 height 52
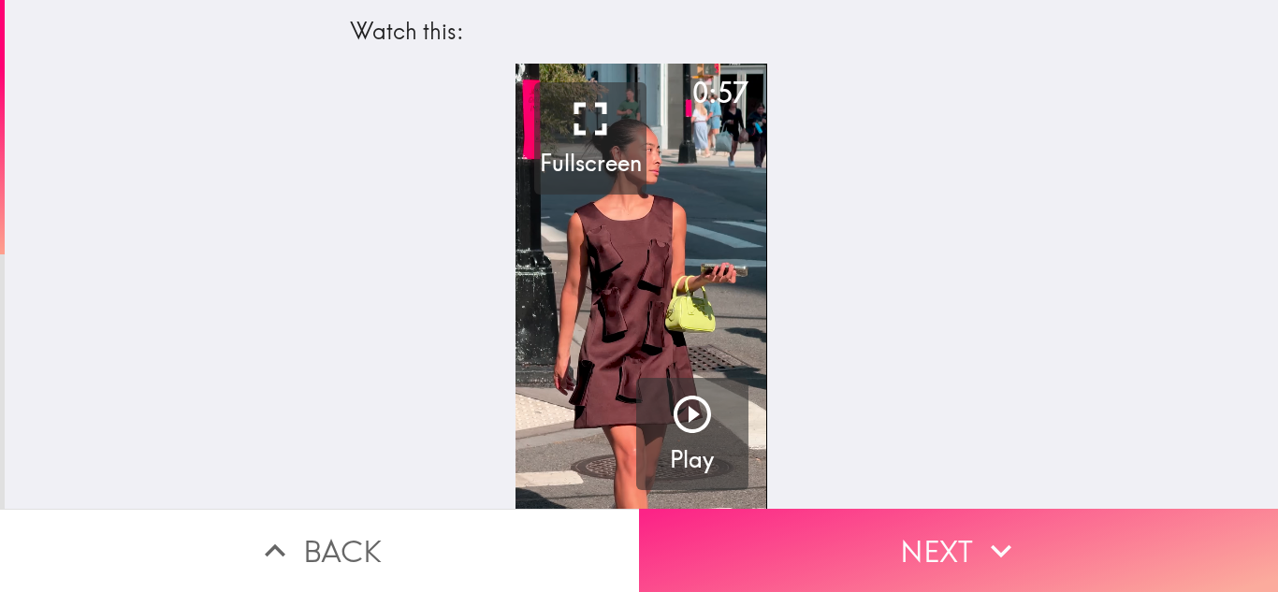
click at [866, 558] on button "Next" at bounding box center [958, 550] width 639 height 83
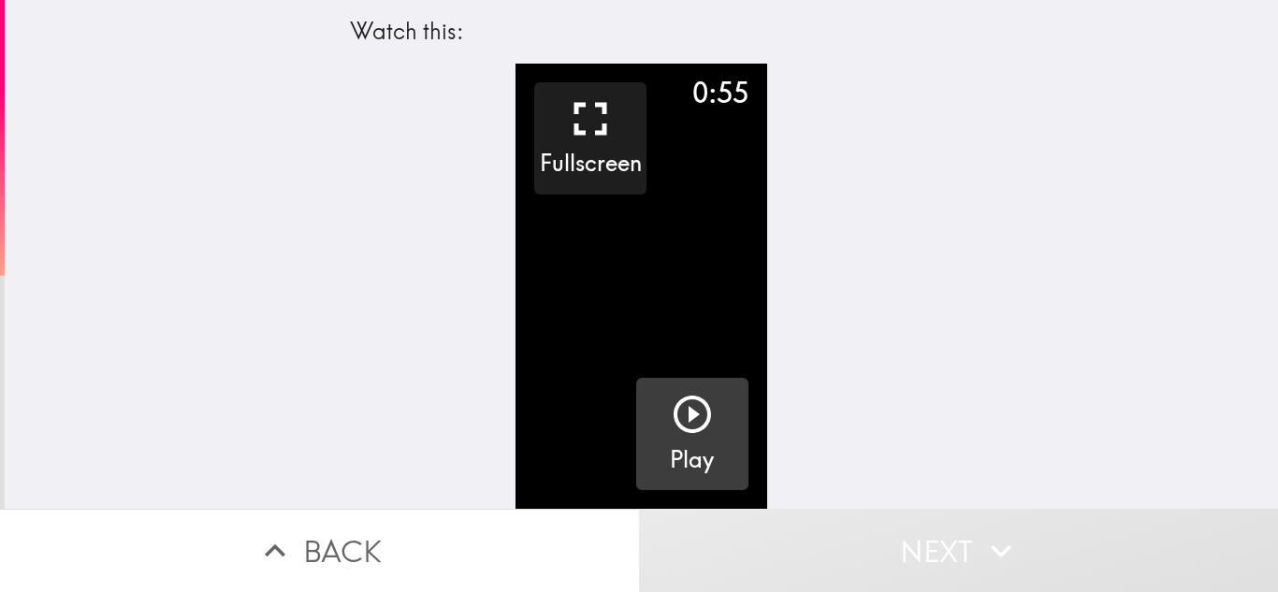
click at [710, 450] on h5 "Play" at bounding box center [692, 460] width 44 height 32
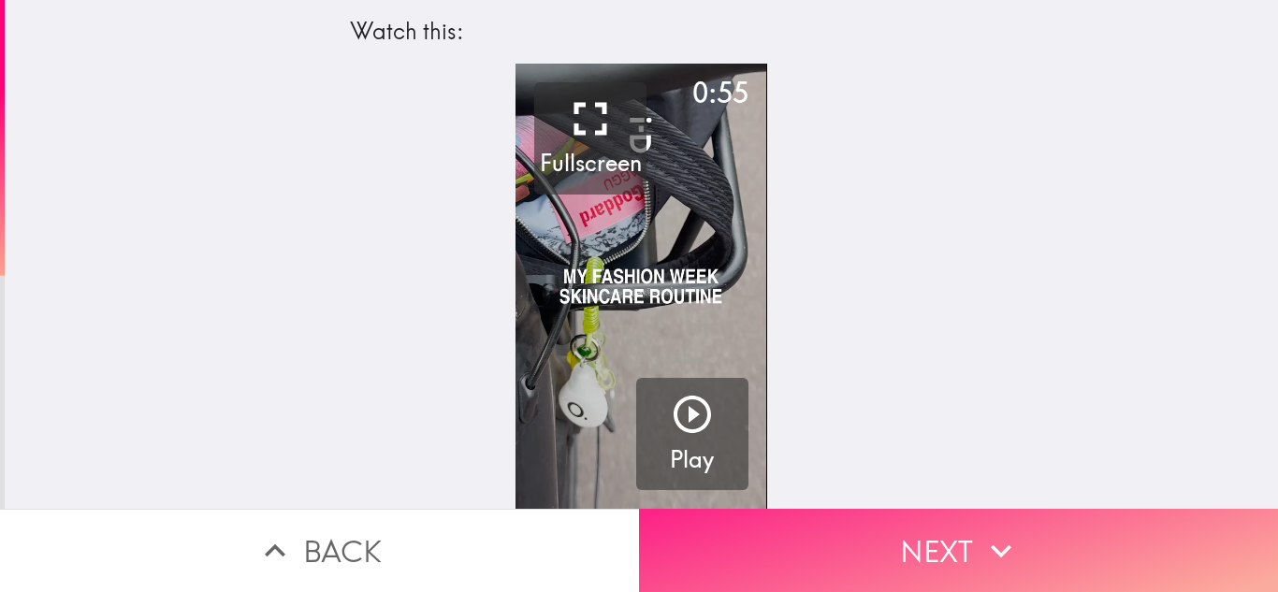
click at [894, 573] on button "Next" at bounding box center [958, 550] width 639 height 83
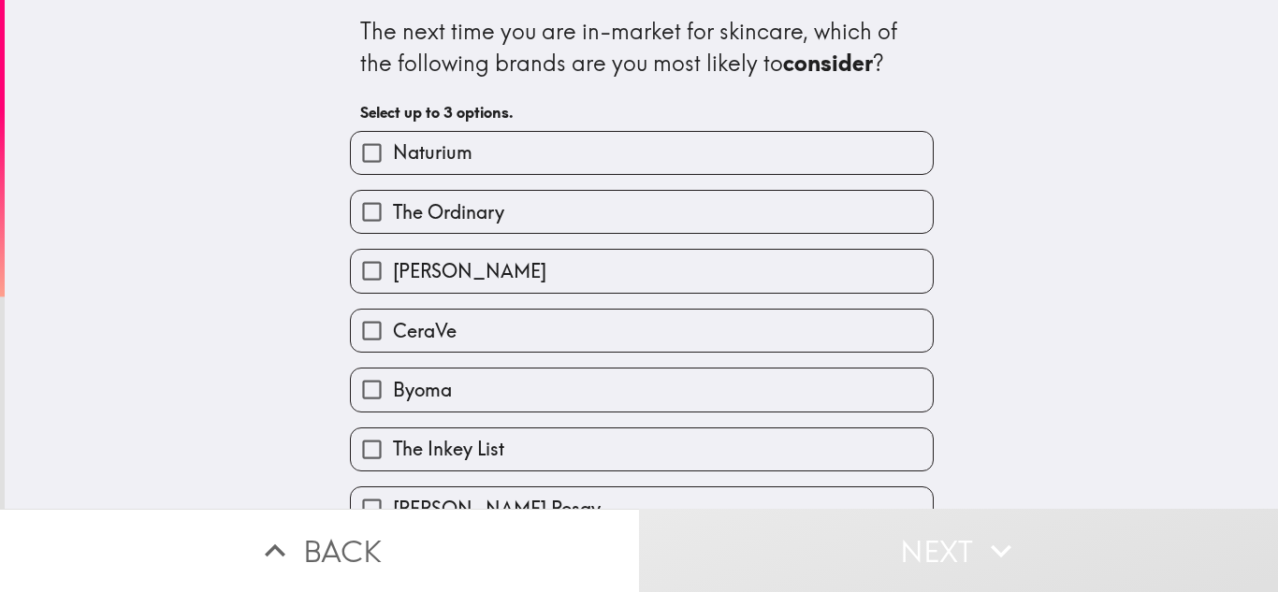
click at [609, 209] on label "The Ordinary" at bounding box center [642, 212] width 582 height 42
click at [393, 209] on input "The Ordinary" at bounding box center [372, 212] width 42 height 42
checkbox input "true"
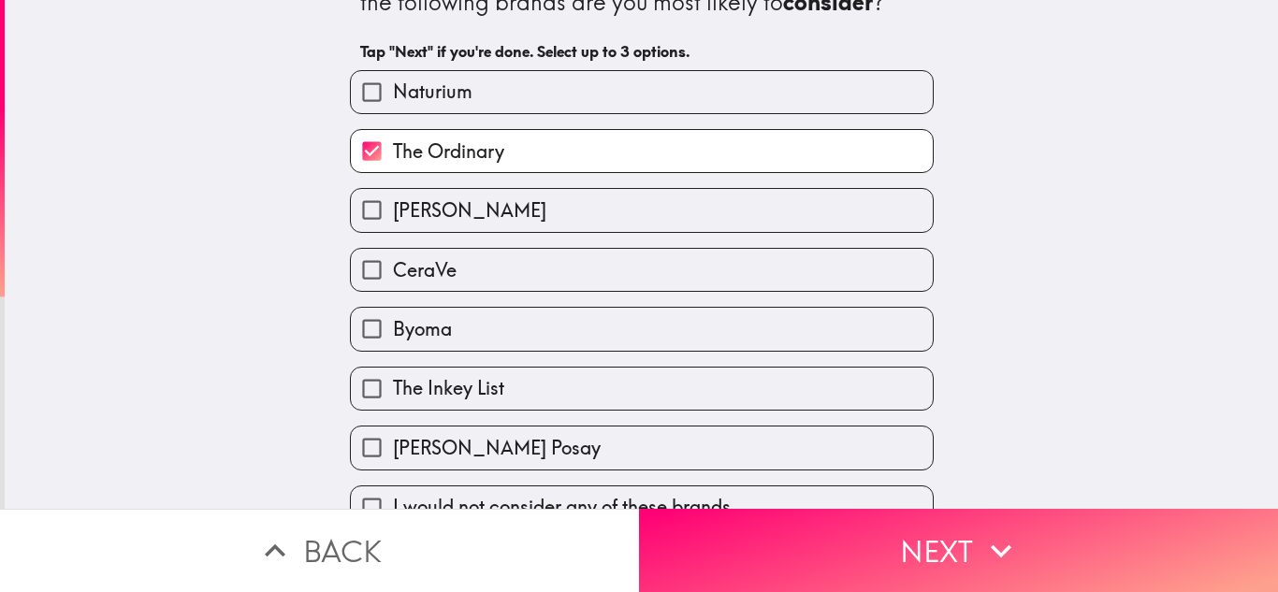
scroll to position [81, 0]
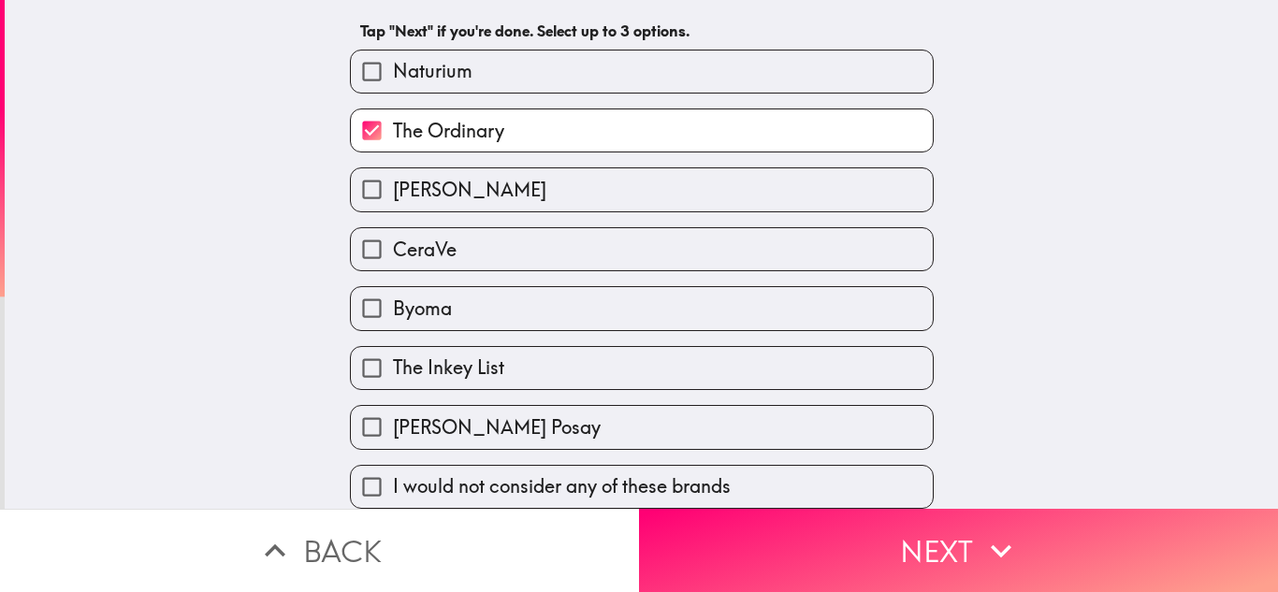
click at [608, 234] on label "CeraVe" at bounding box center [642, 249] width 582 height 42
click at [393, 234] on input "CeraVe" at bounding box center [372, 249] width 42 height 42
checkbox input "true"
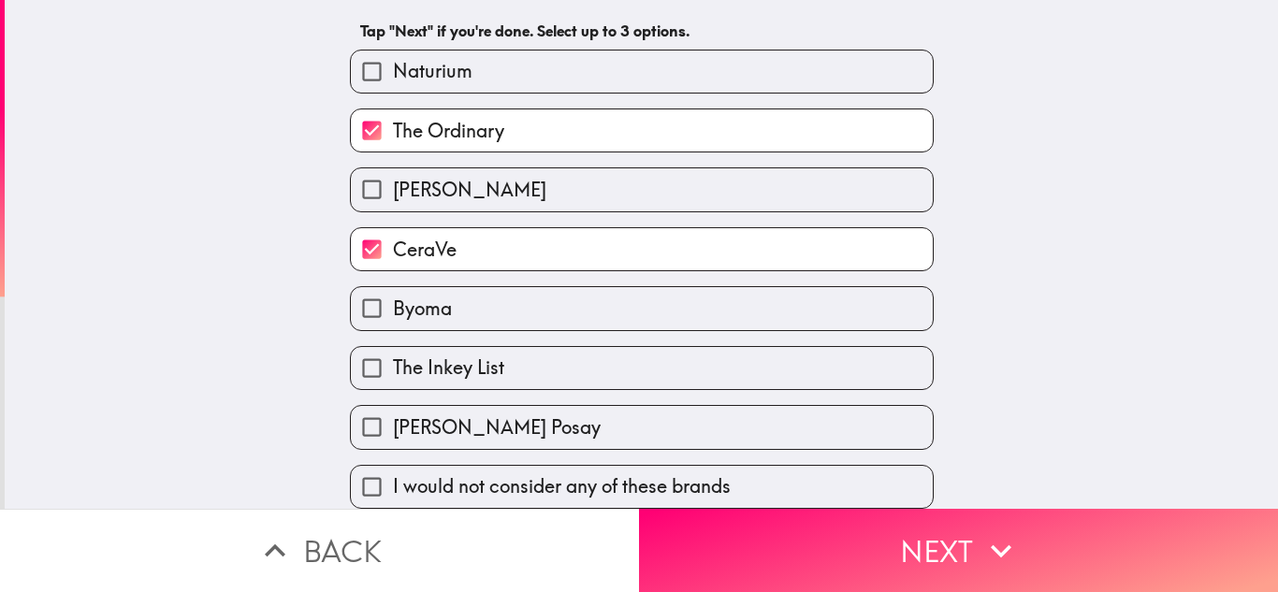
click at [594, 311] on label "Byoma" at bounding box center [642, 308] width 582 height 42
click at [393, 311] on input "Byoma" at bounding box center [372, 308] width 42 height 42
checkbox input "true"
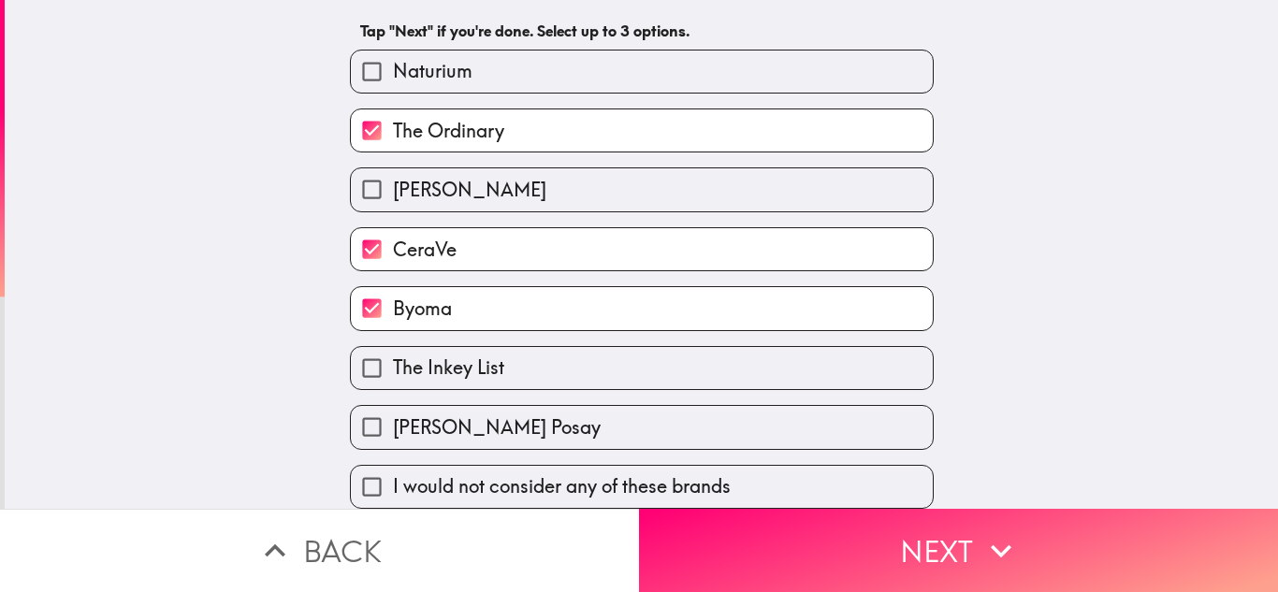
click at [584, 368] on label "The Inkey List" at bounding box center [642, 368] width 582 height 42
click at [393, 368] on input "The Inkey List" at bounding box center [372, 368] width 42 height 42
checkbox input "true"
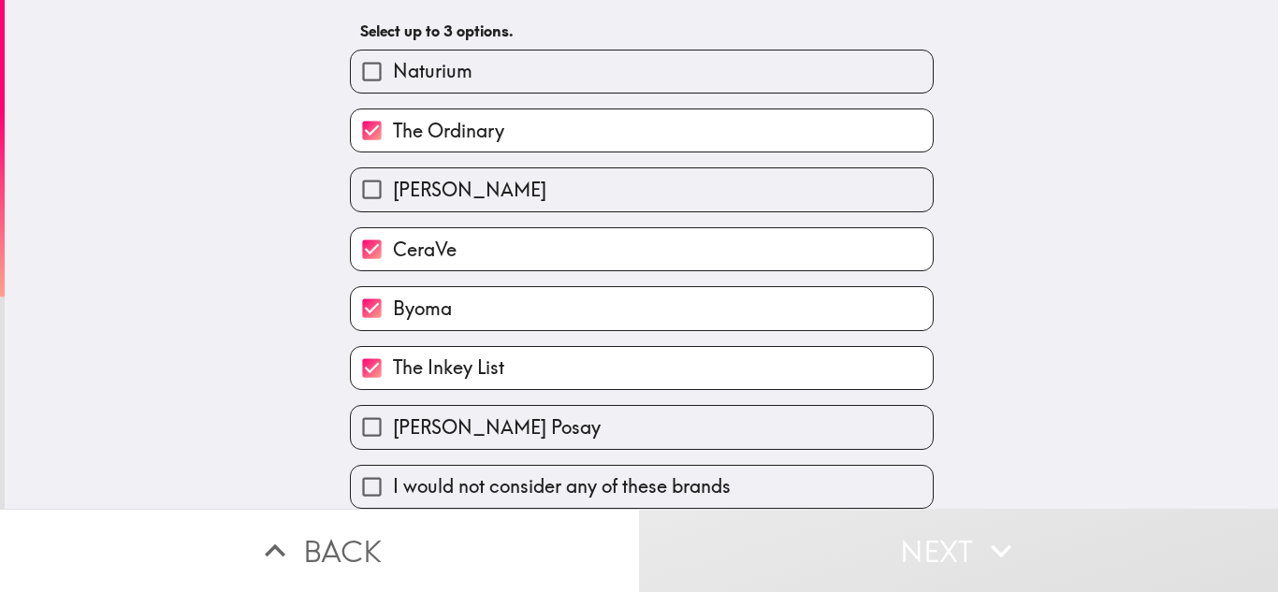
click at [587, 299] on label "Byoma" at bounding box center [642, 308] width 582 height 42
click at [393, 299] on input "Byoma" at bounding box center [372, 308] width 42 height 42
checkbox input "false"
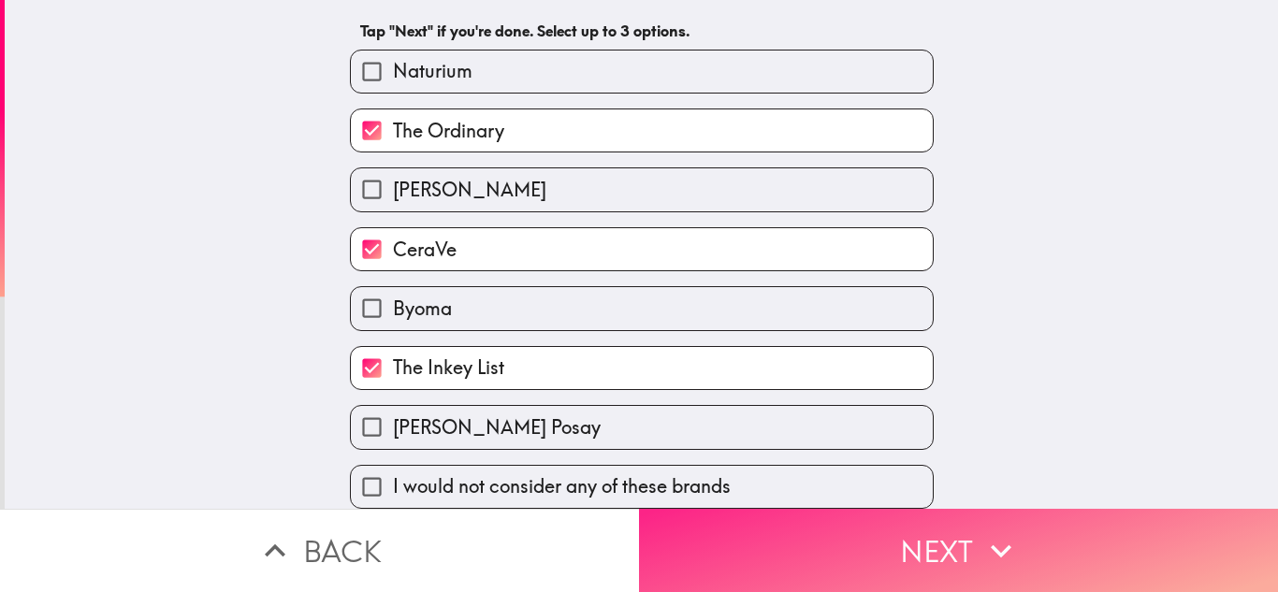
click at [783, 533] on button "Next" at bounding box center [958, 550] width 639 height 83
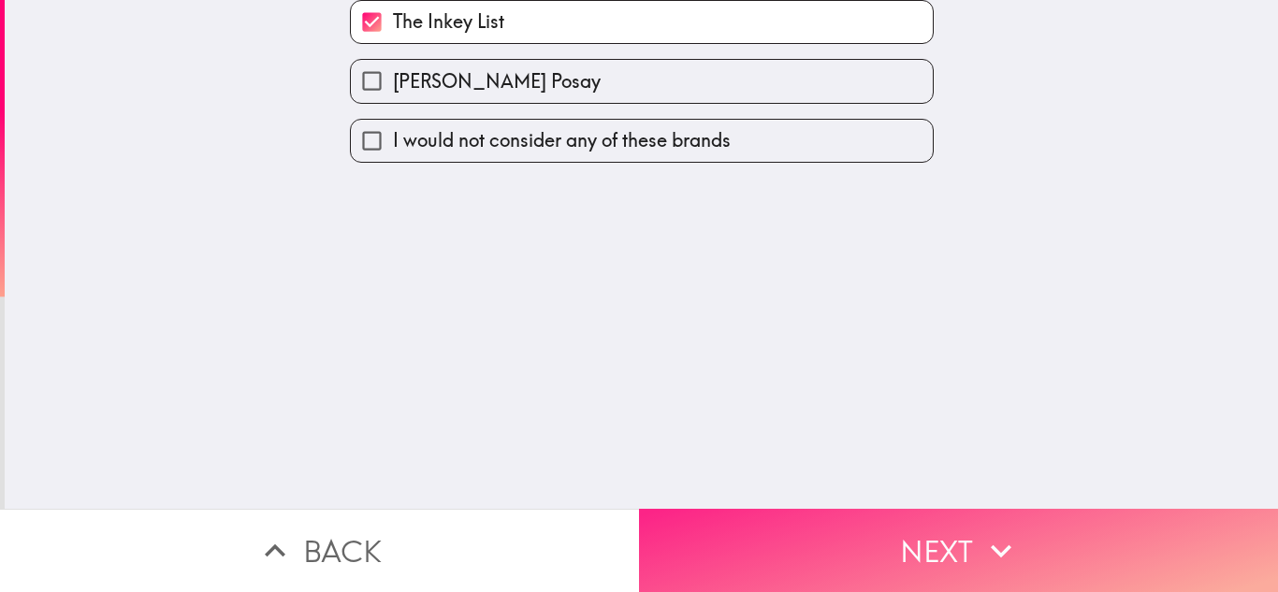
scroll to position [0, 0]
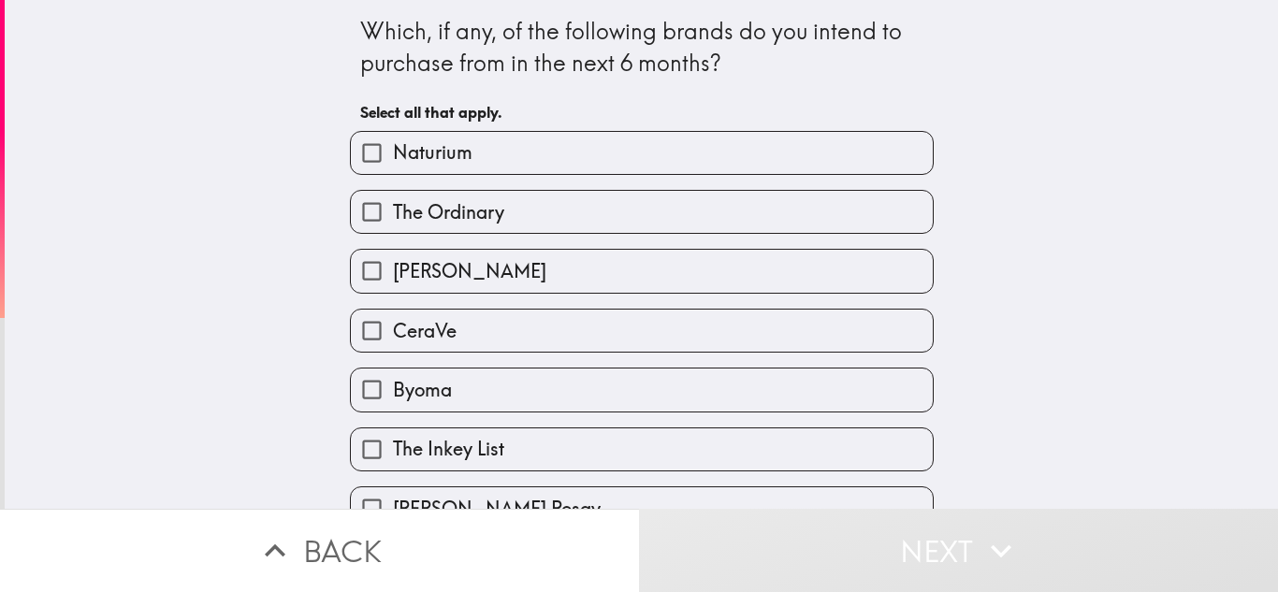
click at [571, 214] on label "The Ordinary" at bounding box center [642, 212] width 582 height 42
click at [393, 214] on input "The Ordinary" at bounding box center [372, 212] width 42 height 42
checkbox input "true"
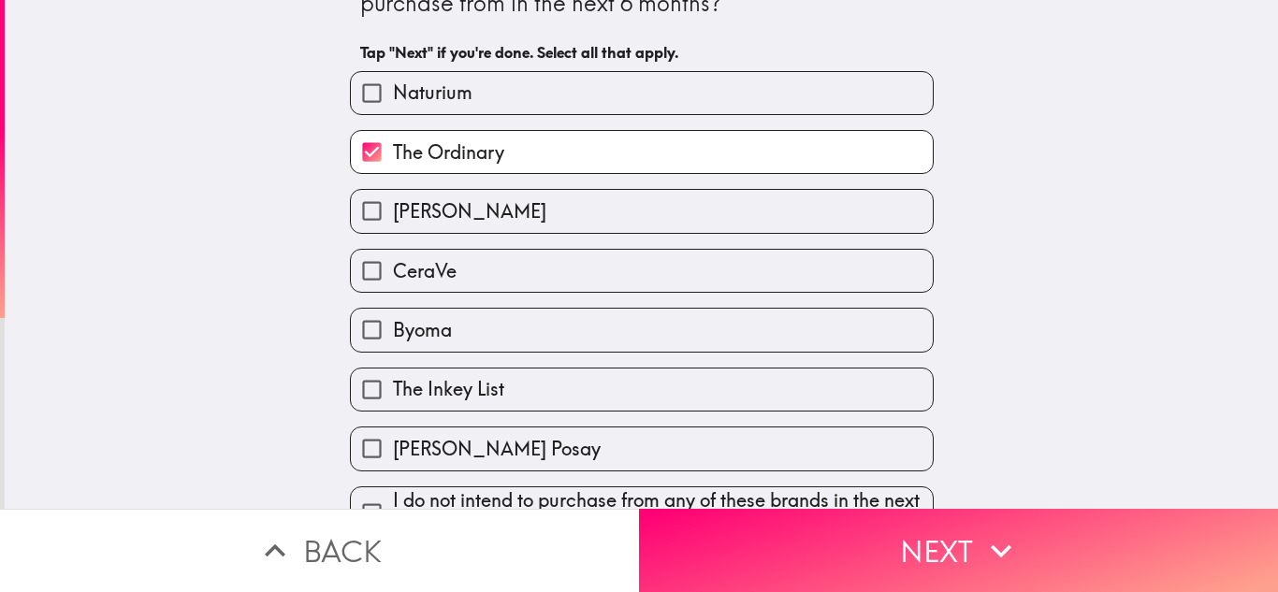
scroll to position [92, 0]
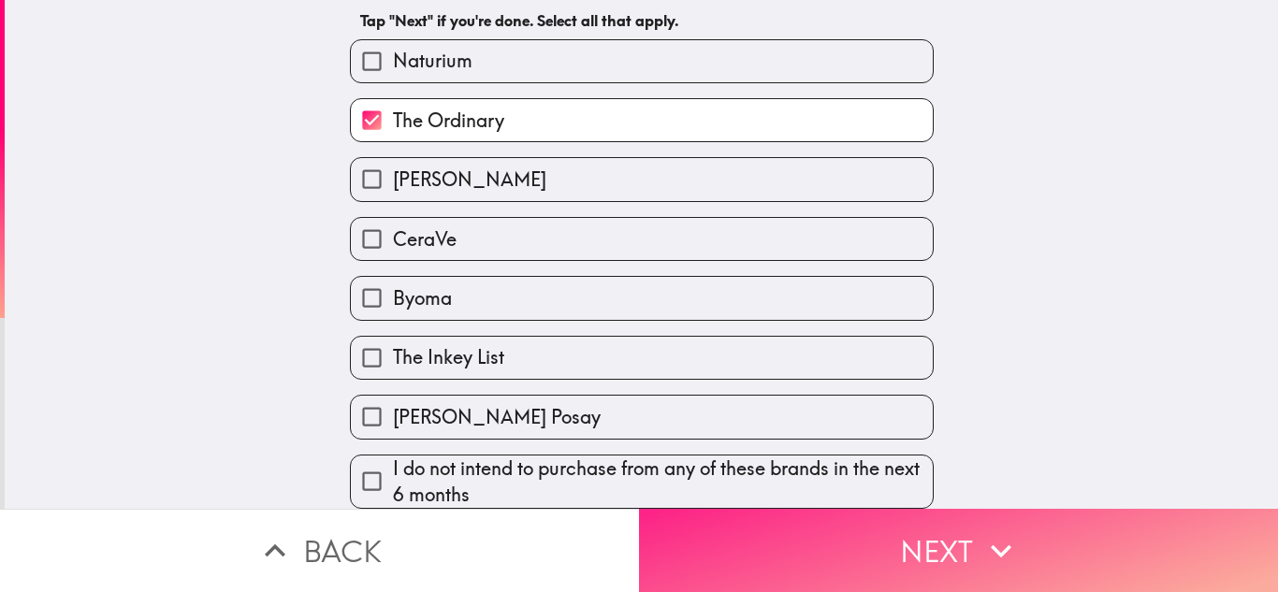
click at [771, 529] on button "Next" at bounding box center [958, 550] width 639 height 83
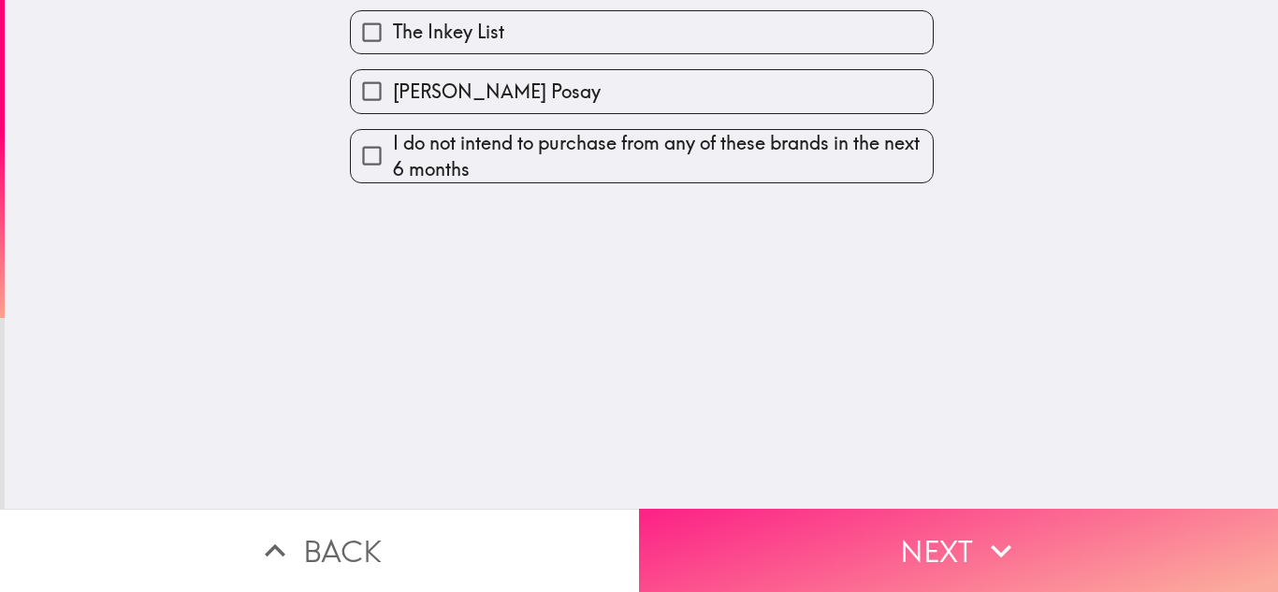
scroll to position [0, 0]
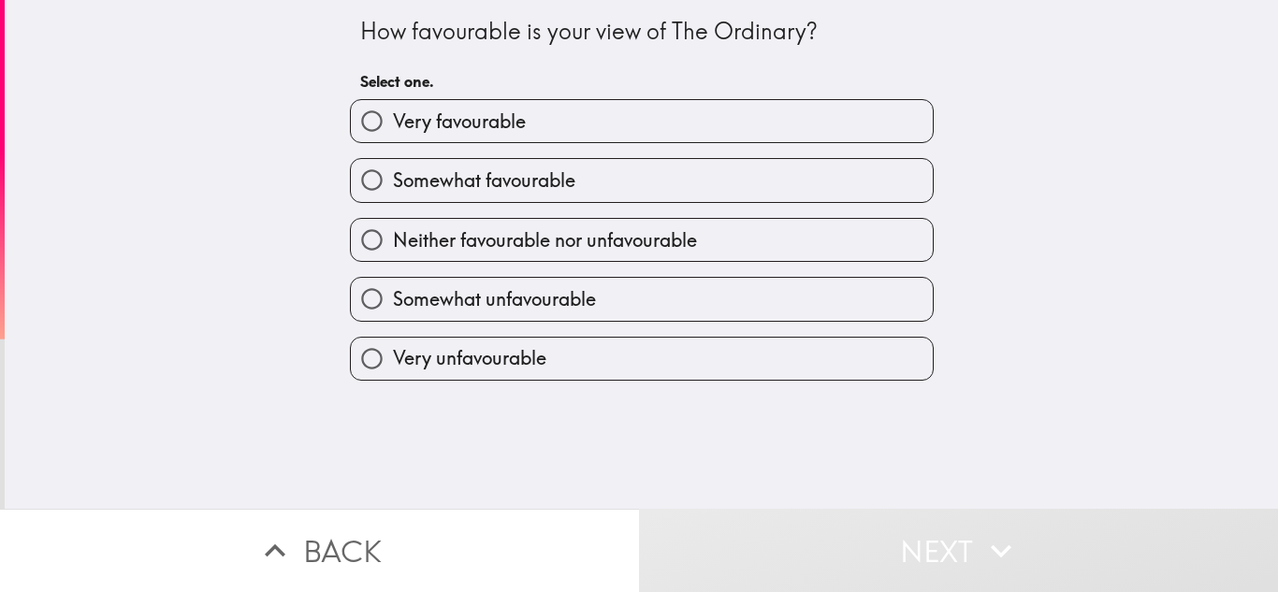
click at [545, 167] on span "Somewhat favourable" at bounding box center [484, 180] width 182 height 26
click at [393, 167] on input "Somewhat favourable" at bounding box center [372, 180] width 42 height 42
radio input "true"
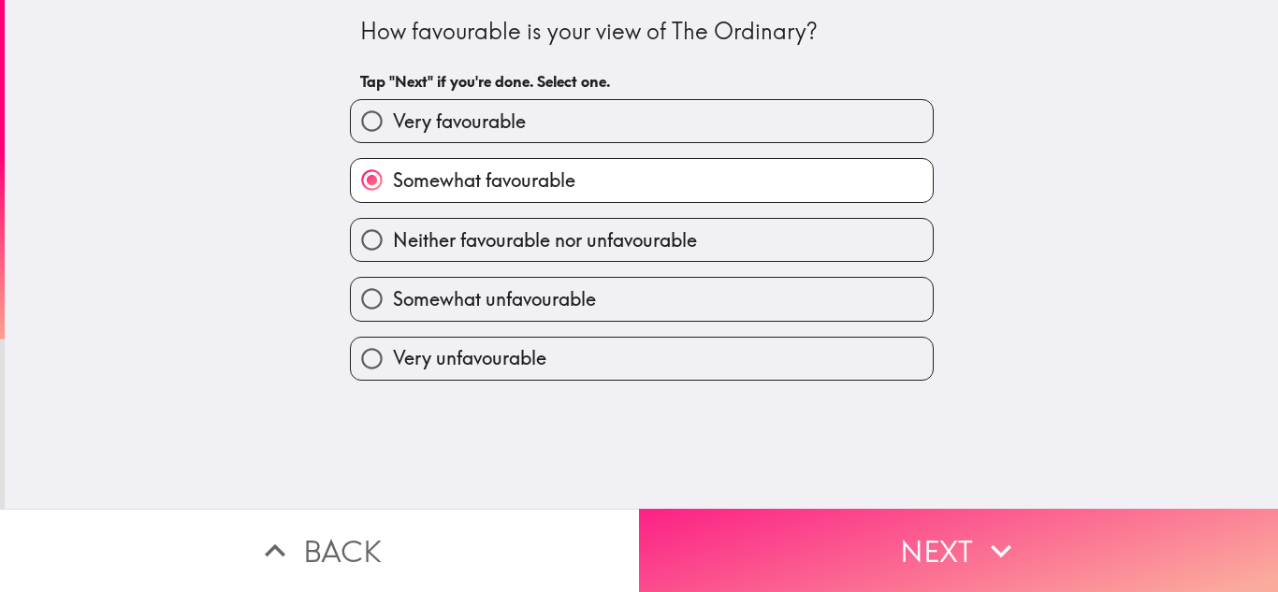
click at [779, 563] on button "Next" at bounding box center [958, 550] width 639 height 83
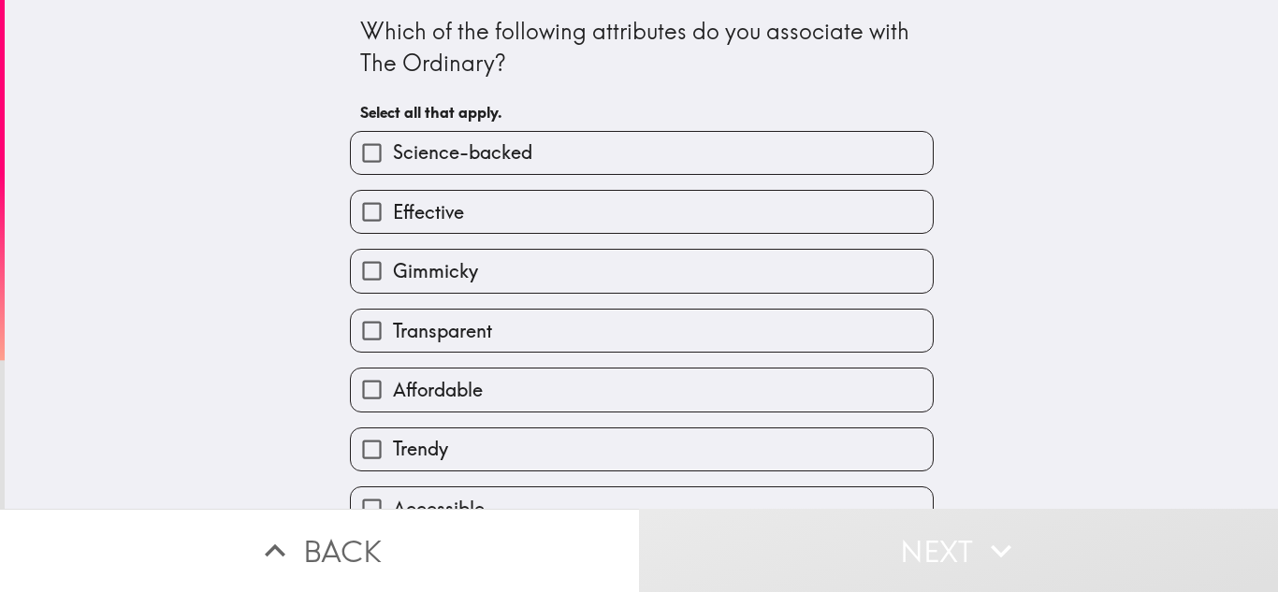
click at [502, 383] on label "Affordable" at bounding box center [642, 390] width 582 height 42
click at [393, 383] on input "Affordable" at bounding box center [372, 390] width 42 height 42
checkbox input "true"
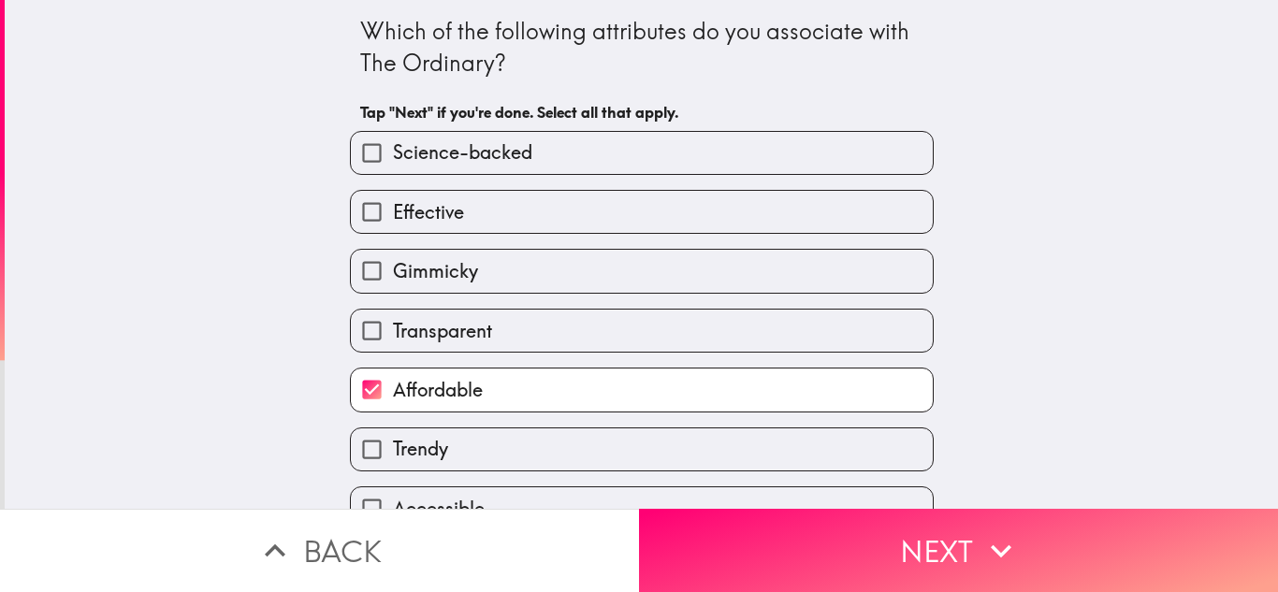
scroll to position [259, 0]
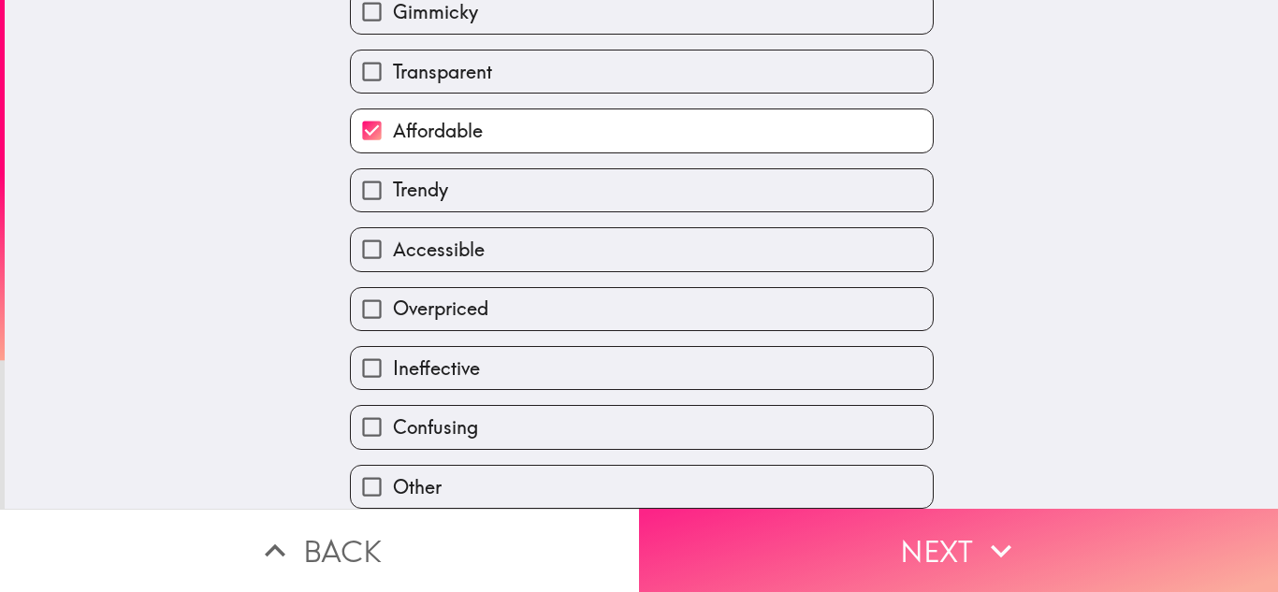
click at [739, 545] on button "Next" at bounding box center [958, 550] width 639 height 83
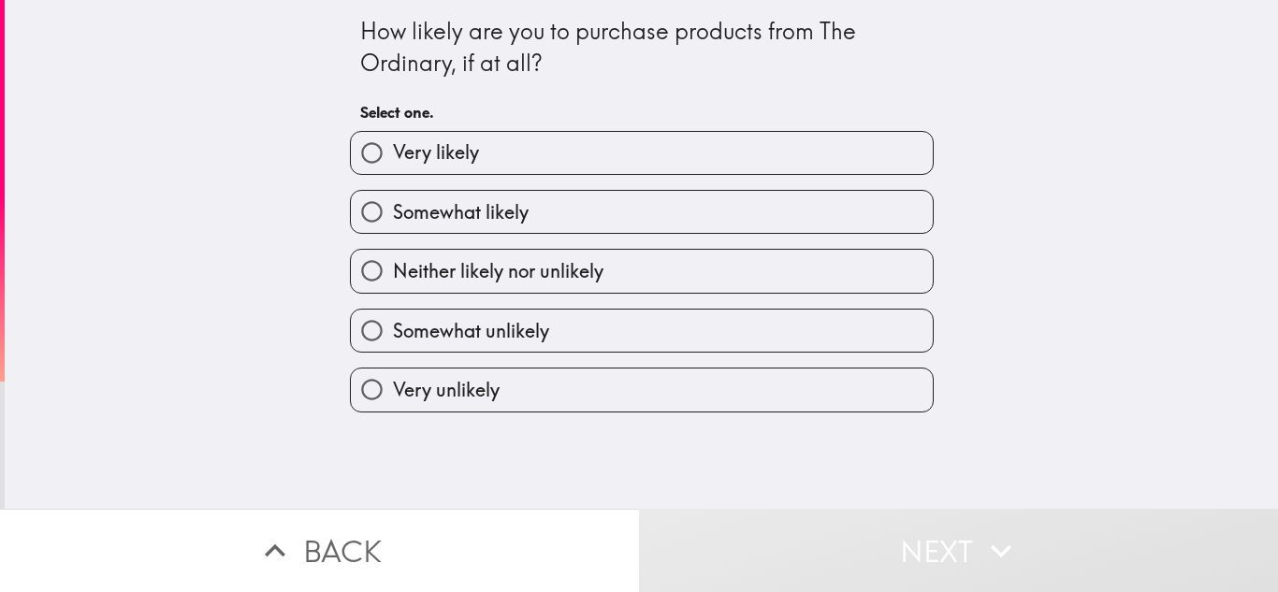
click at [524, 215] on span "Somewhat likely" at bounding box center [461, 212] width 136 height 26
click at [393, 215] on input "Somewhat likely" at bounding box center [372, 212] width 42 height 42
radio input "true"
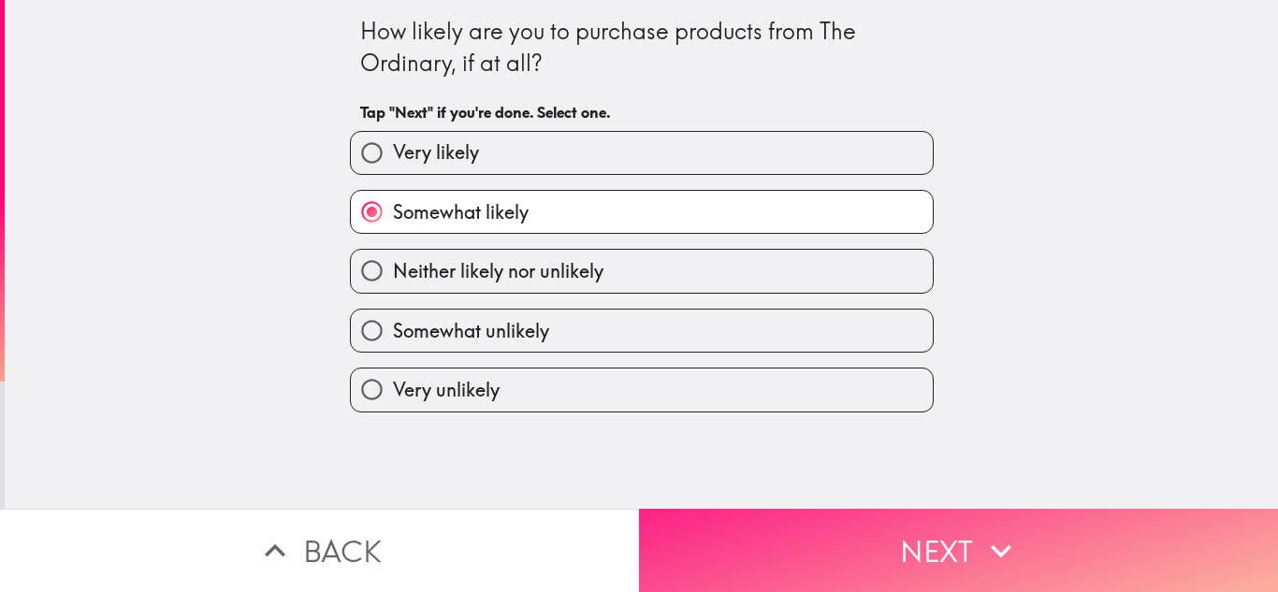
click at [761, 524] on button "Next" at bounding box center [958, 550] width 639 height 83
